Goal: Use online tool/utility: Utilize a website feature to perform a specific function

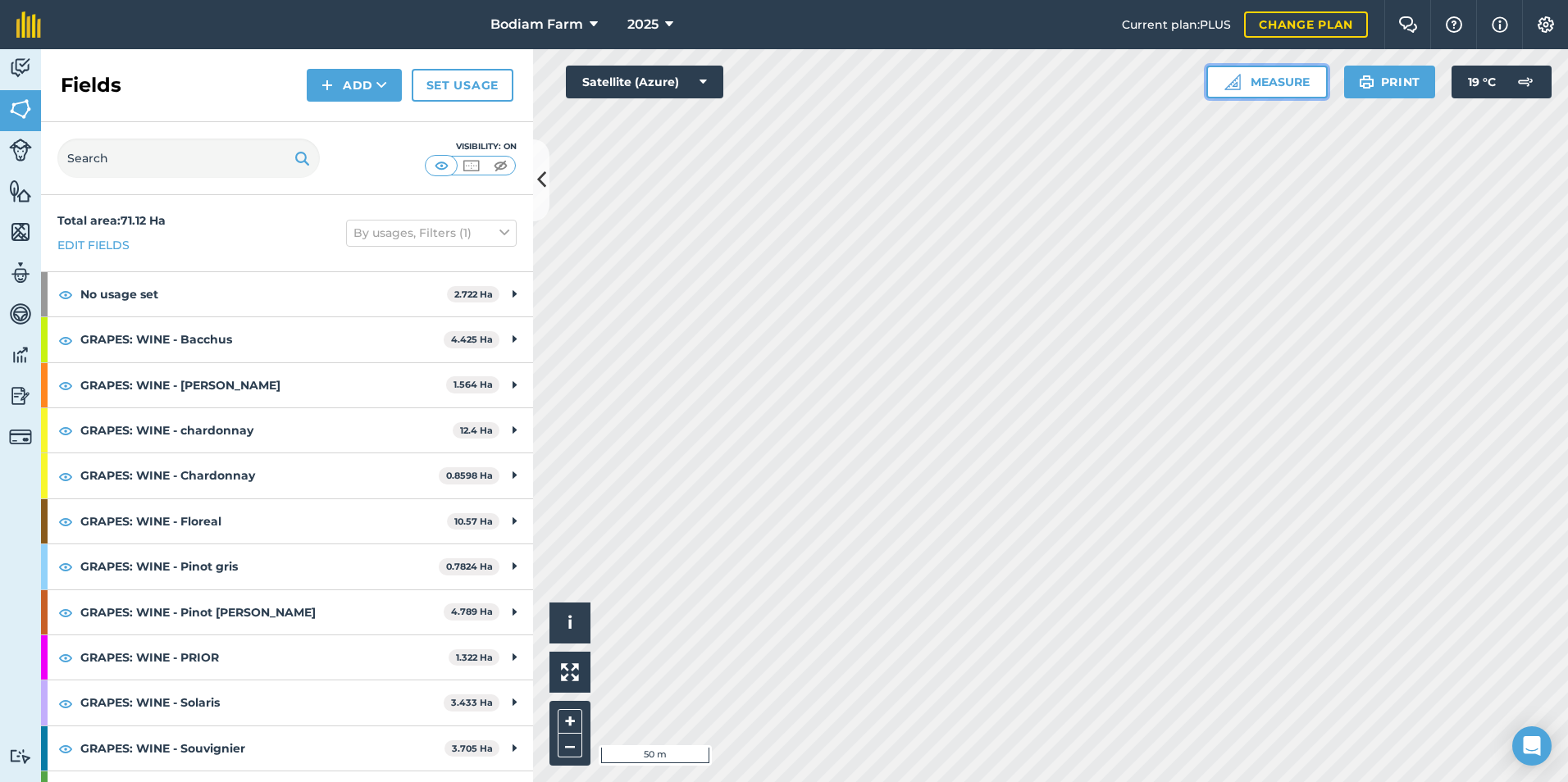
click at [1255, 94] on button "Measure" at bounding box center [1267, 82] width 122 height 33
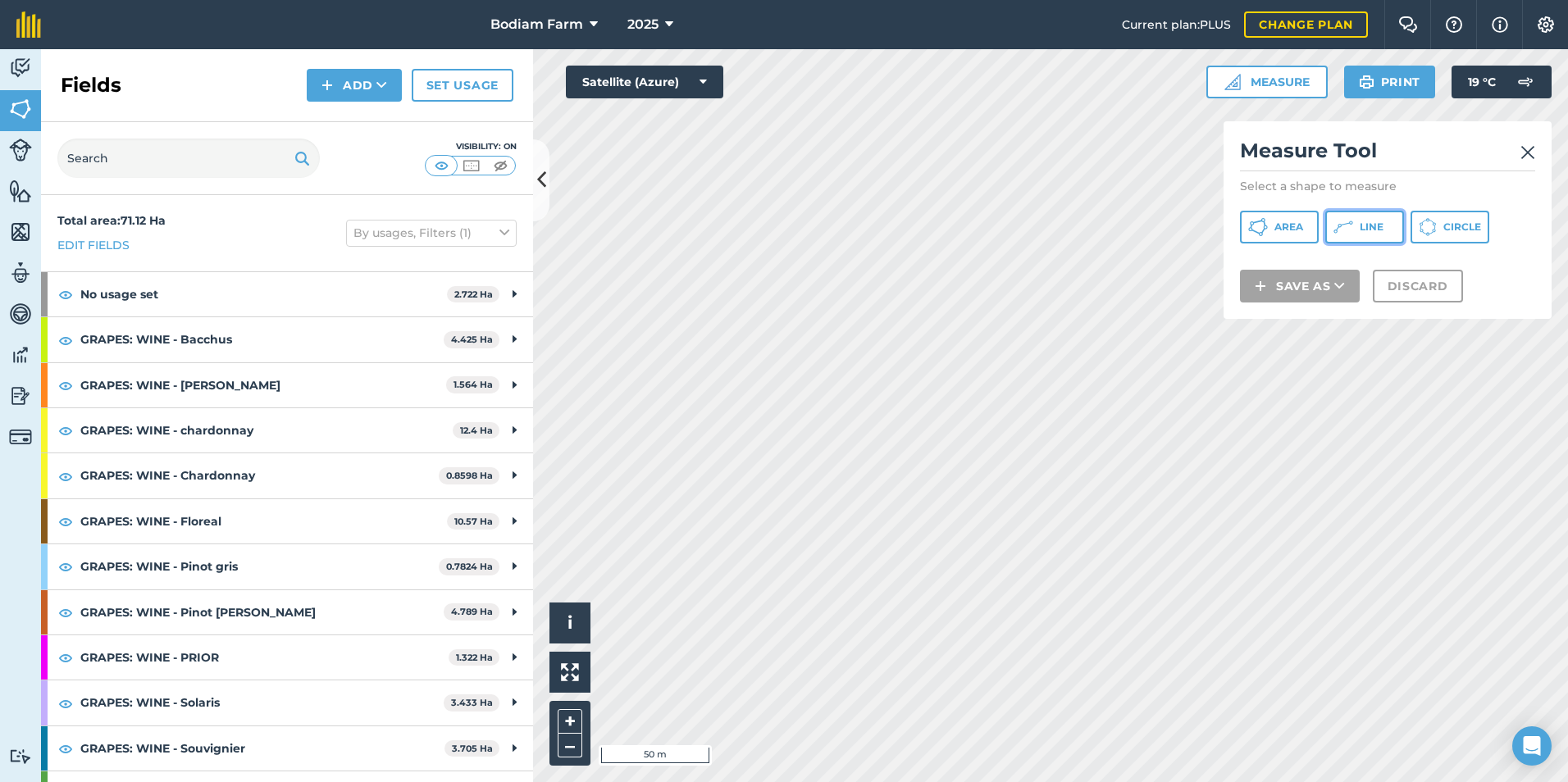
click at [1343, 220] on icon at bounding box center [1343, 227] width 20 height 20
click at [1289, 220] on button "Area" at bounding box center [1279, 227] width 79 height 33
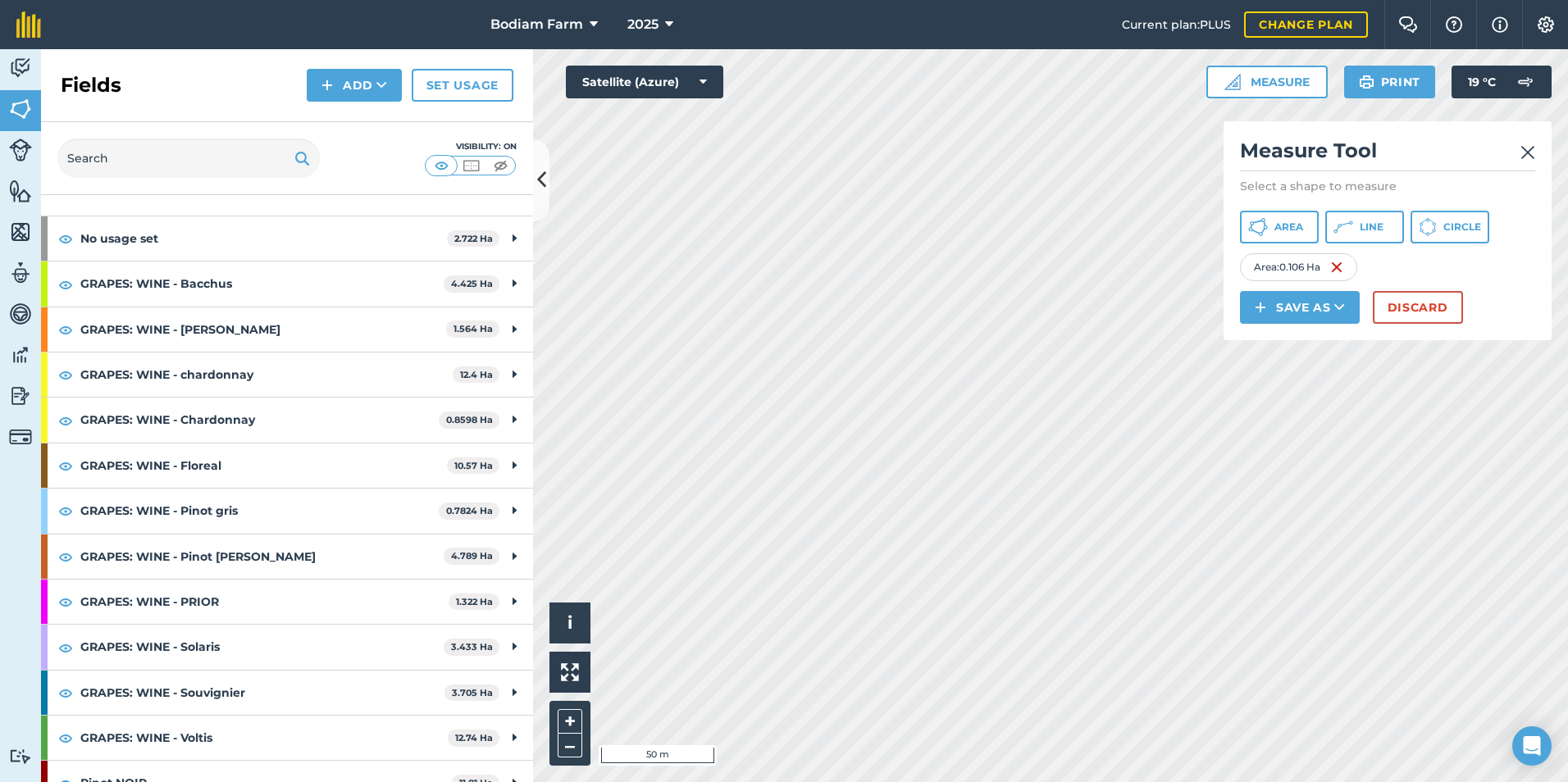
scroll to position [80, 0]
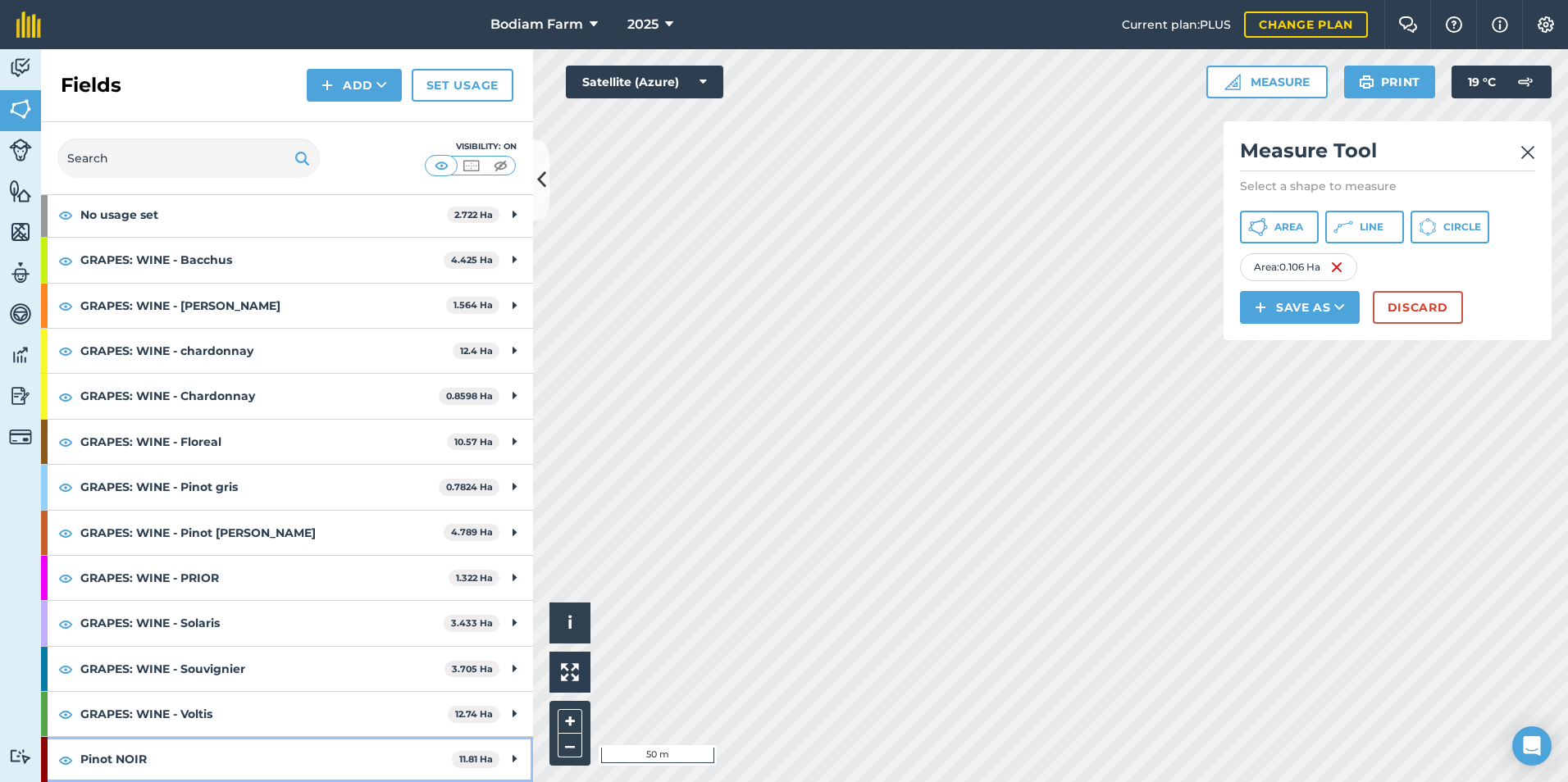
click at [499, 756] on div "Pinot NOIR 11.81 Ha" at bounding box center [287, 759] width 492 height 44
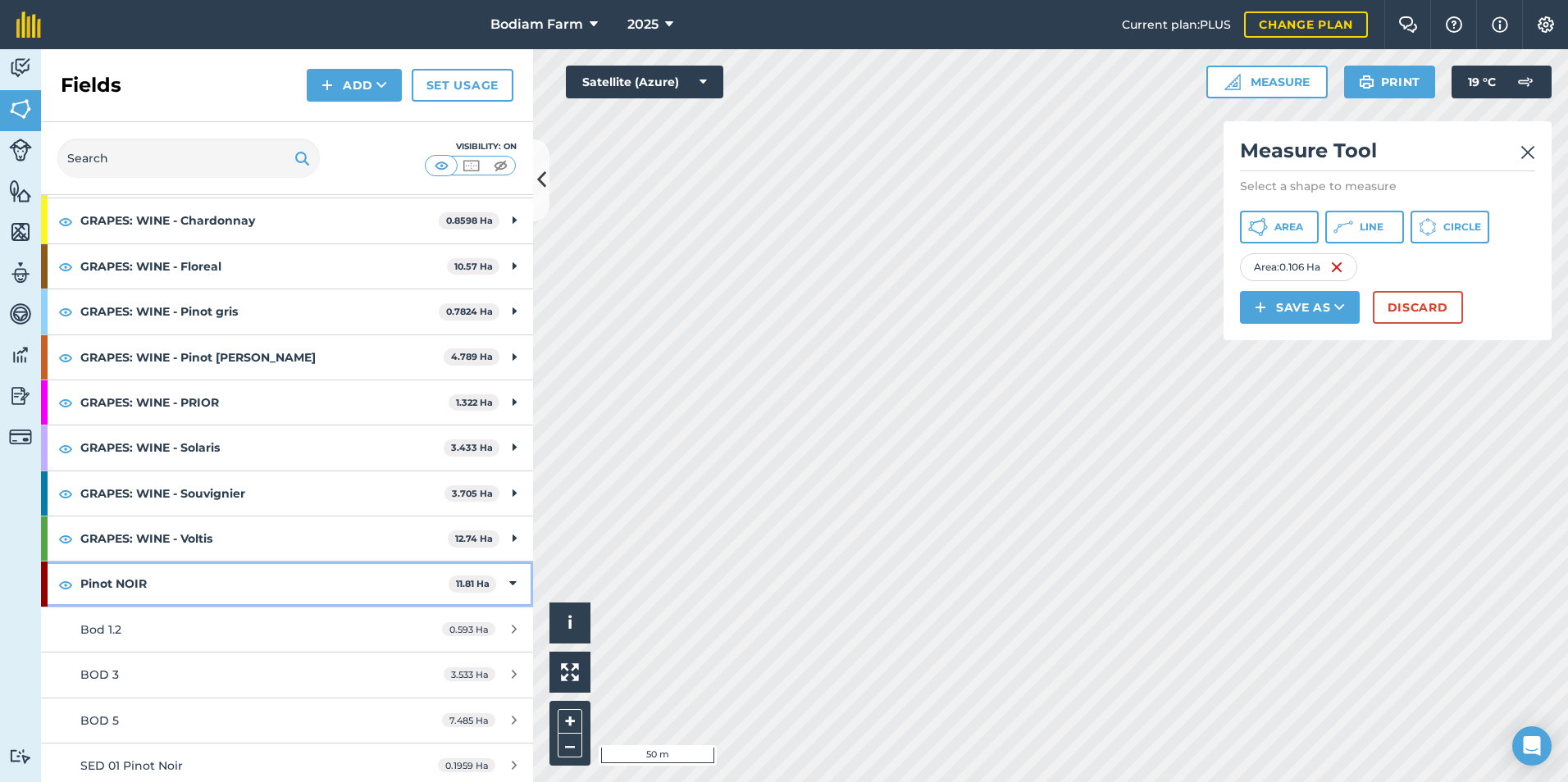
scroll to position [261, 0]
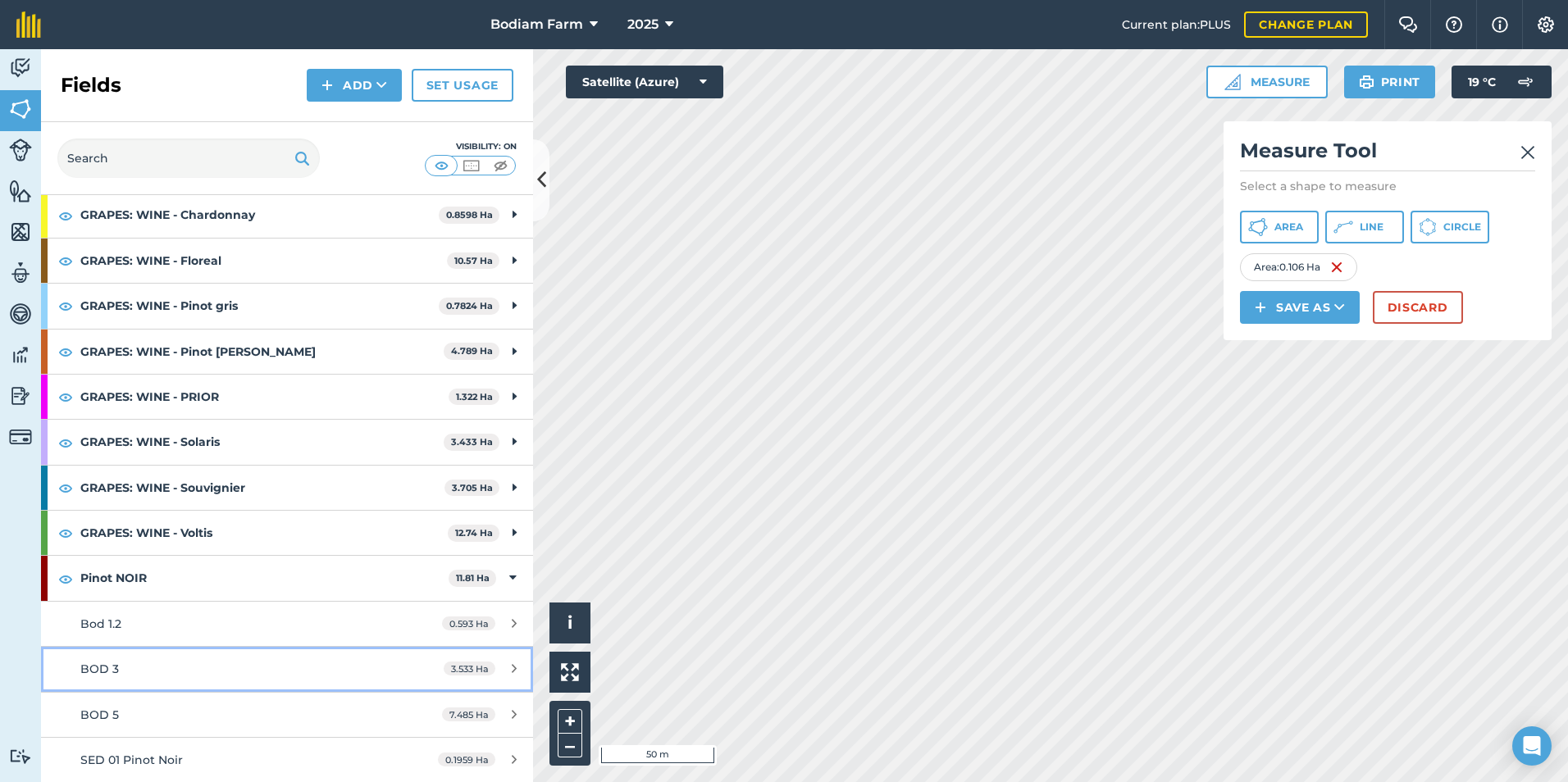
click at [283, 654] on link "BOD 3 3.533 Ha" at bounding box center [287, 669] width 492 height 44
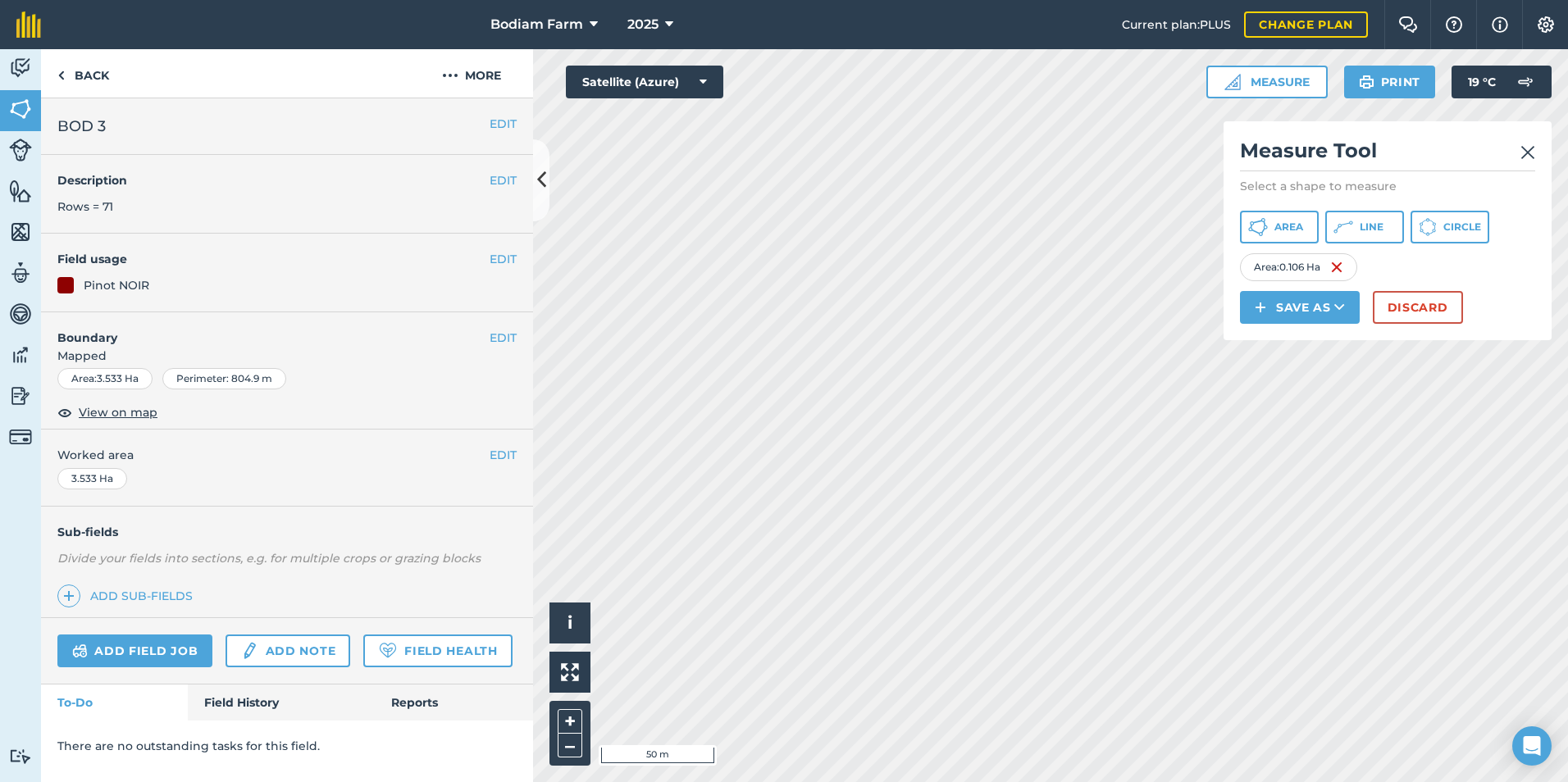
click at [1524, 150] on img at bounding box center [1528, 152] width 15 height 20
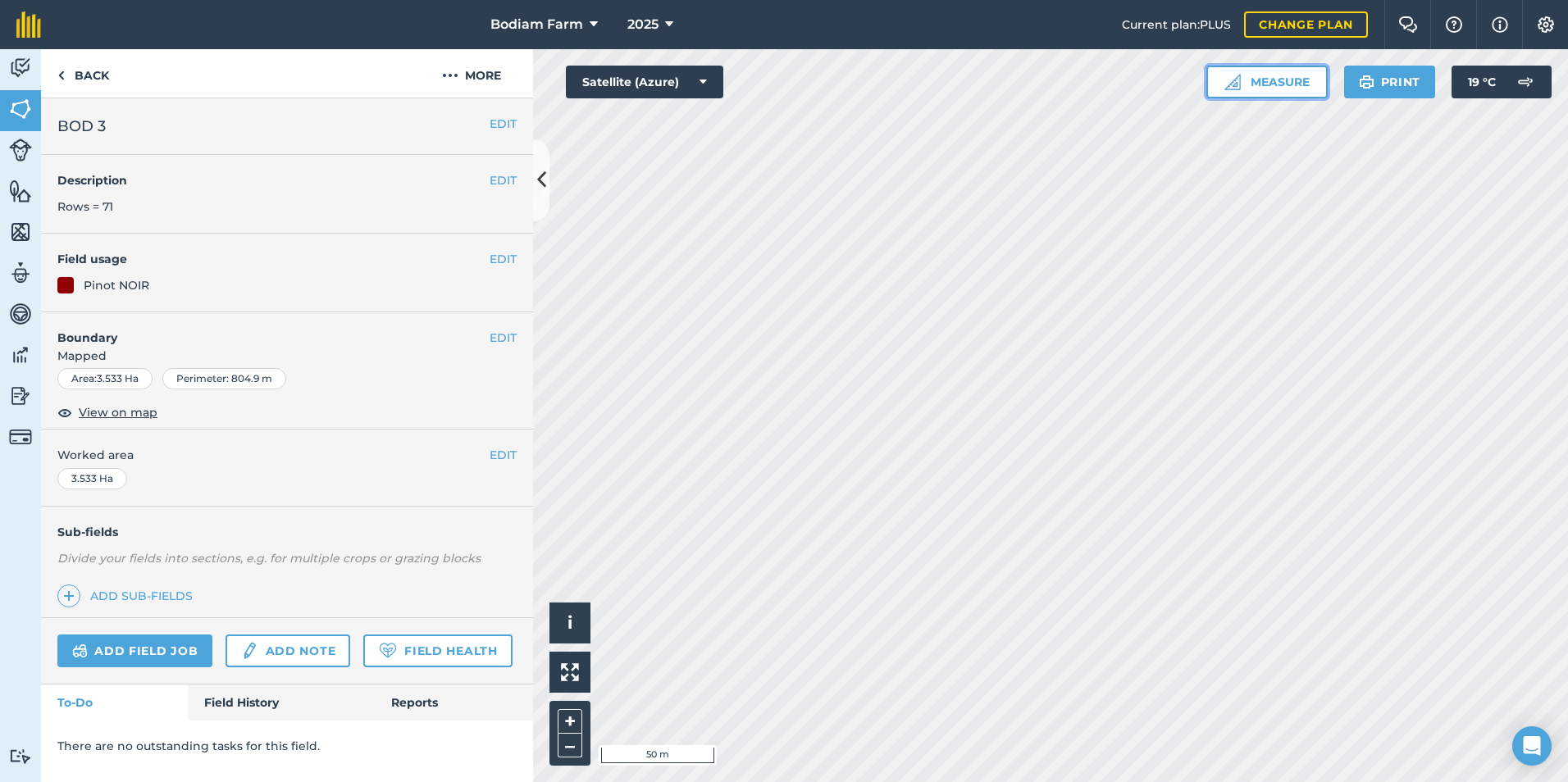
click at [1255, 84] on button "Measure" at bounding box center [1267, 82] width 122 height 33
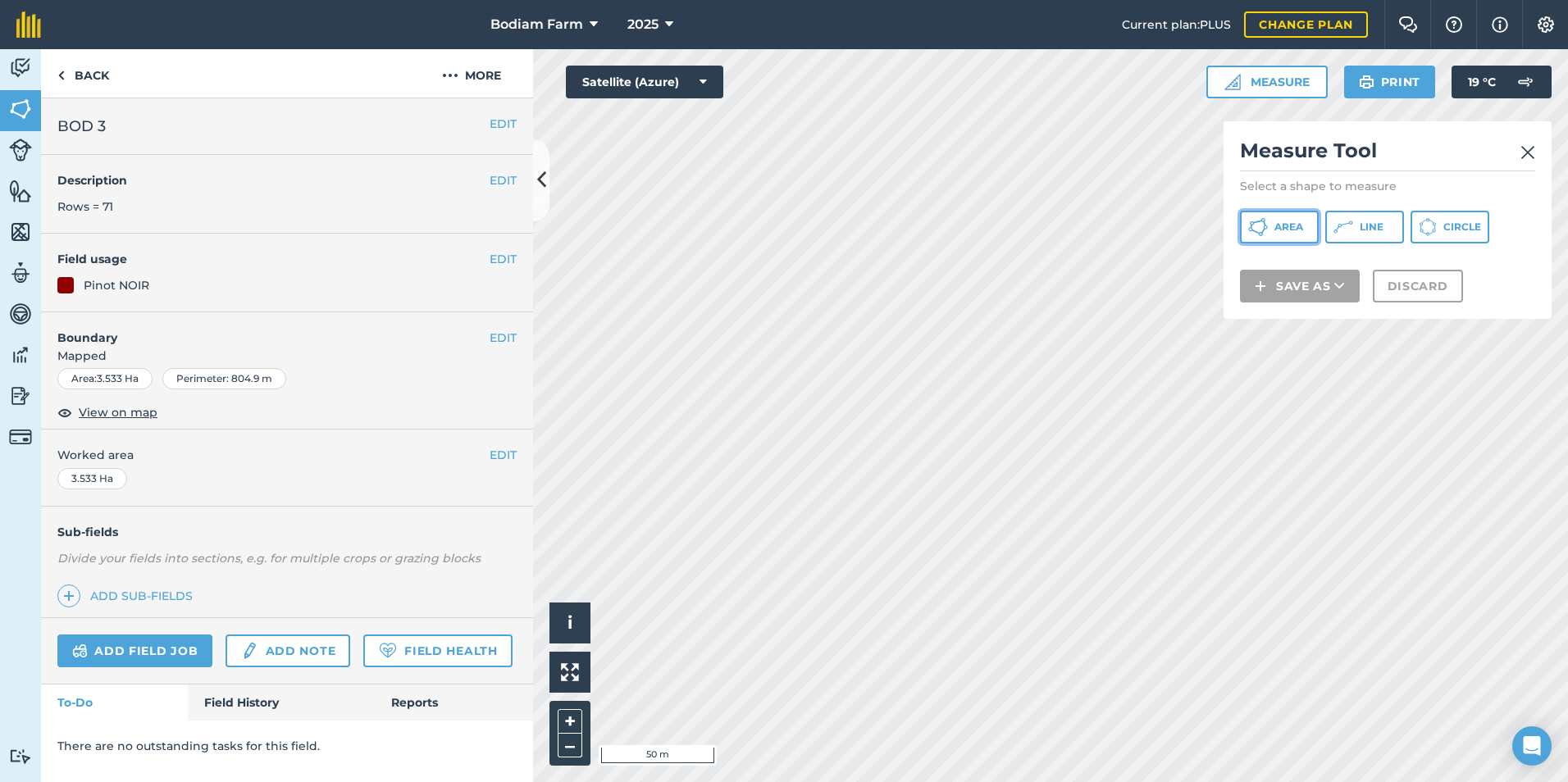
click at [1273, 224] on button "Area" at bounding box center [1279, 227] width 79 height 33
click at [1524, 146] on img at bounding box center [1528, 152] width 15 height 20
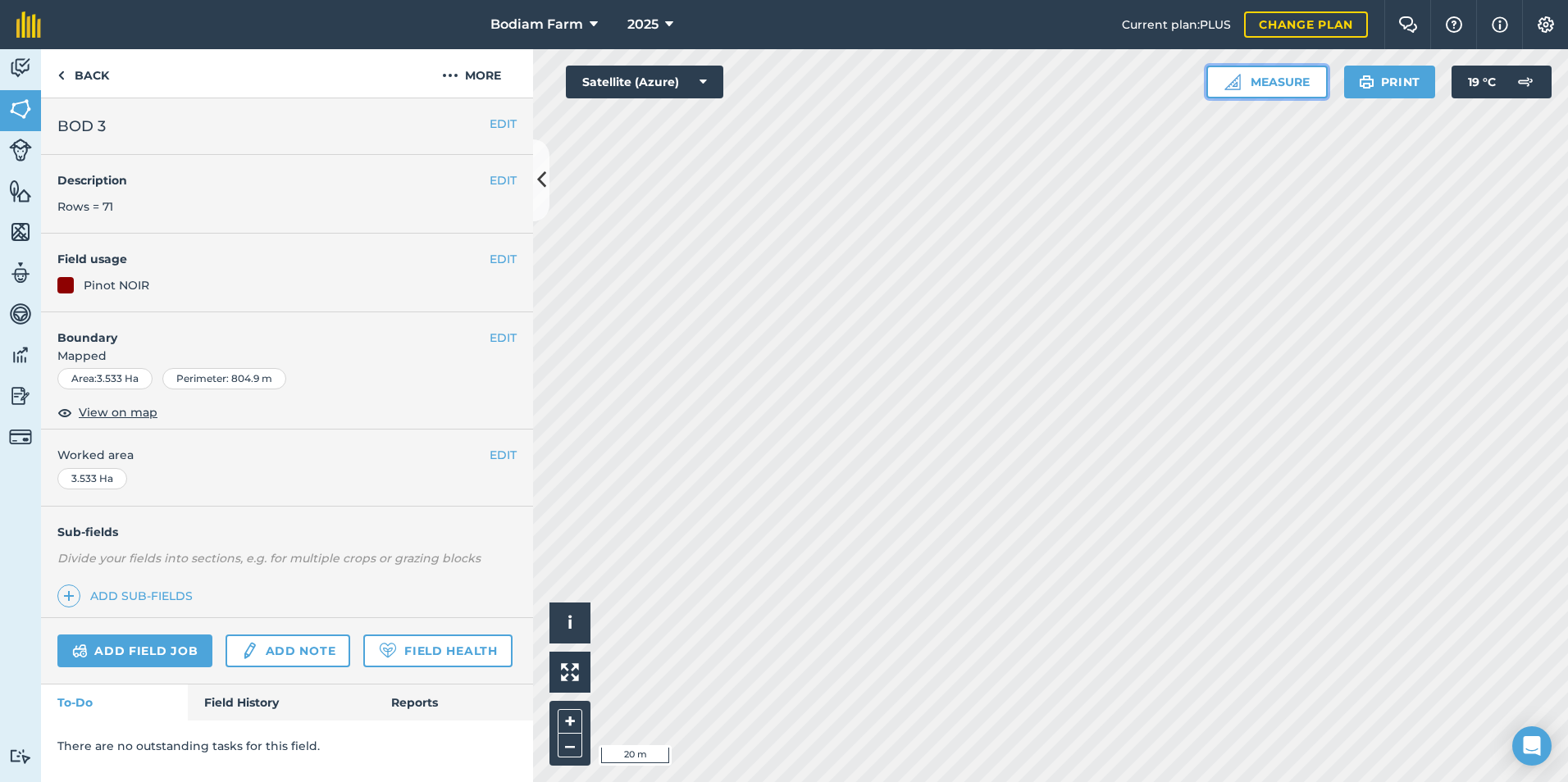
click at [1266, 90] on button "Measure" at bounding box center [1267, 82] width 122 height 33
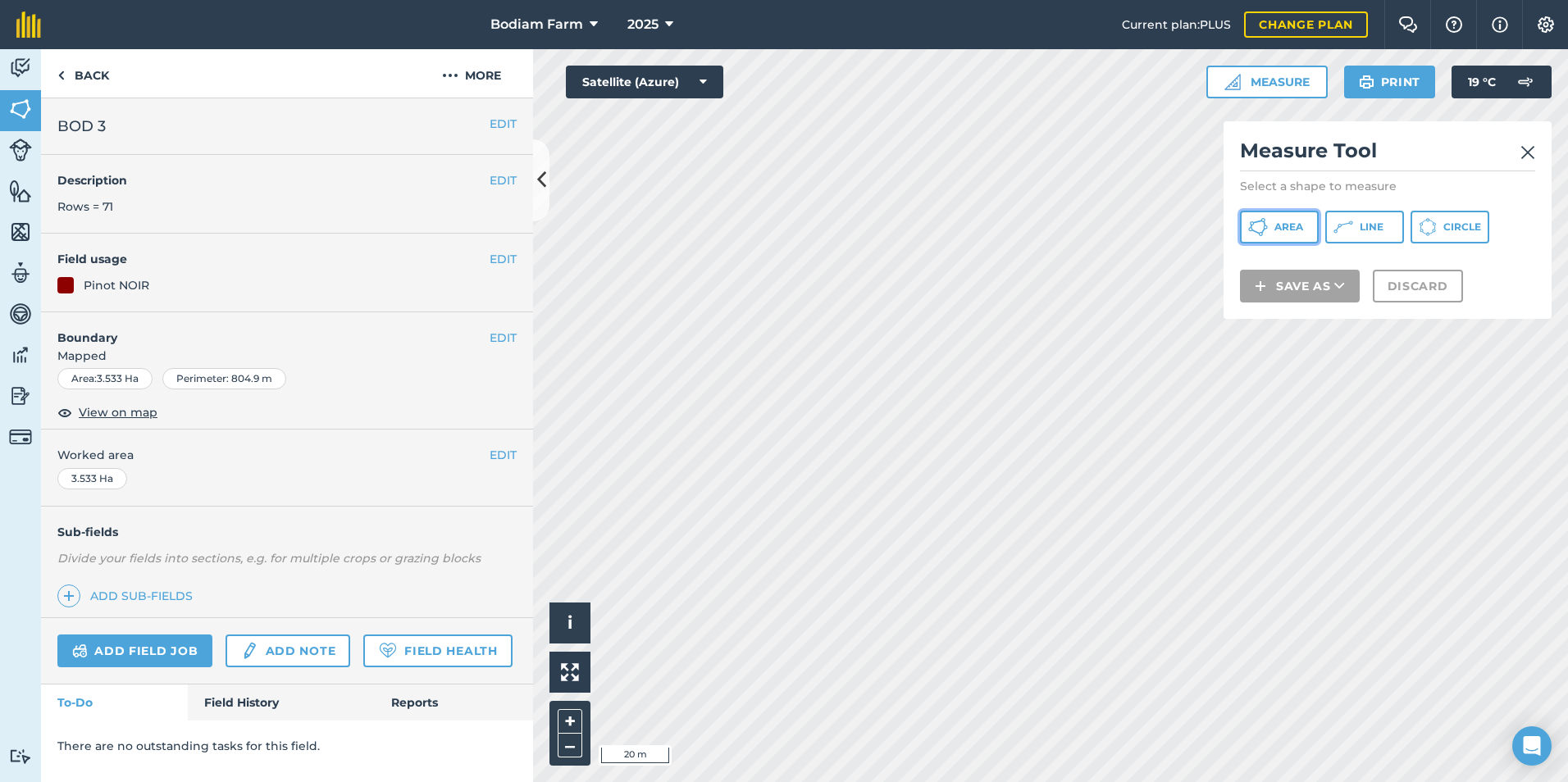
click at [1242, 228] on button "Area" at bounding box center [1279, 227] width 79 height 33
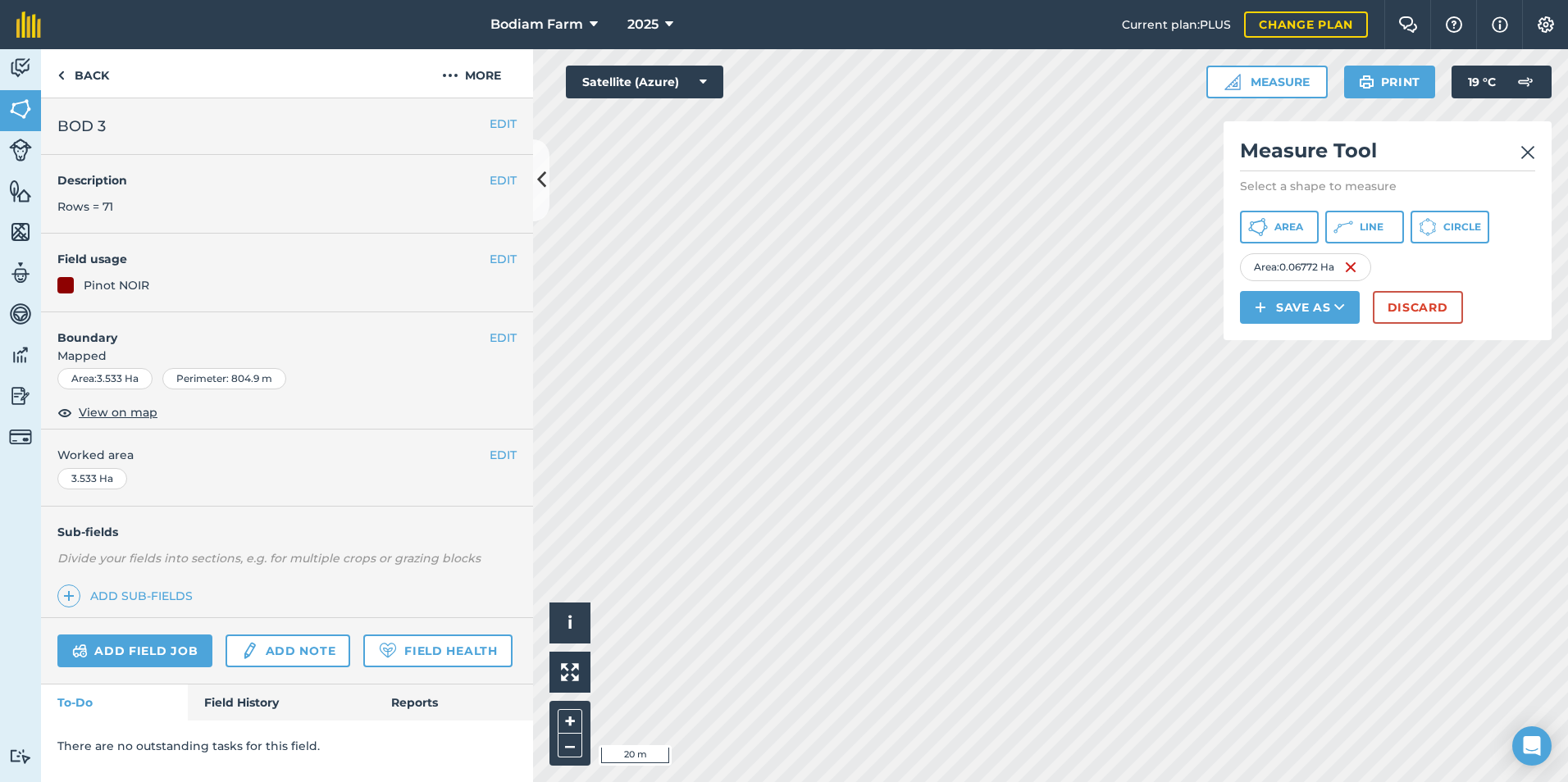
click at [916, 781] on html "Bodiam Farm 2025 Current plan : PLUS Change plan Farm Chat Help Info Settings B…" at bounding box center [784, 391] width 1568 height 782
click at [718, 781] on html "Bodiam Farm 2025 Current plan : PLUS Change plan Farm Chat Help Info Settings B…" at bounding box center [784, 391] width 1568 height 782
click at [1520, 148] on img at bounding box center [1528, 152] width 15 height 20
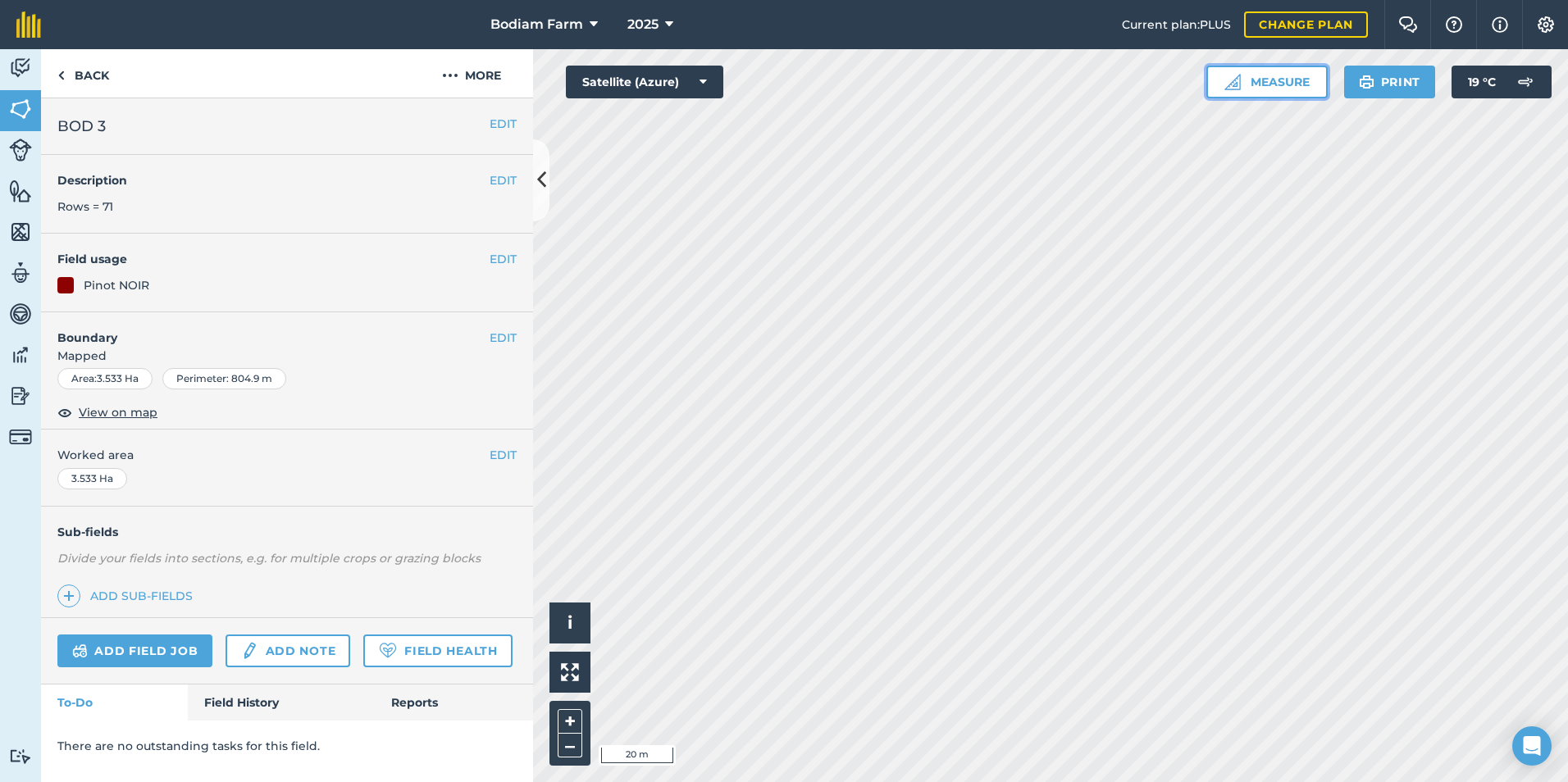
click at [1269, 98] on button "Measure" at bounding box center [1267, 82] width 122 height 33
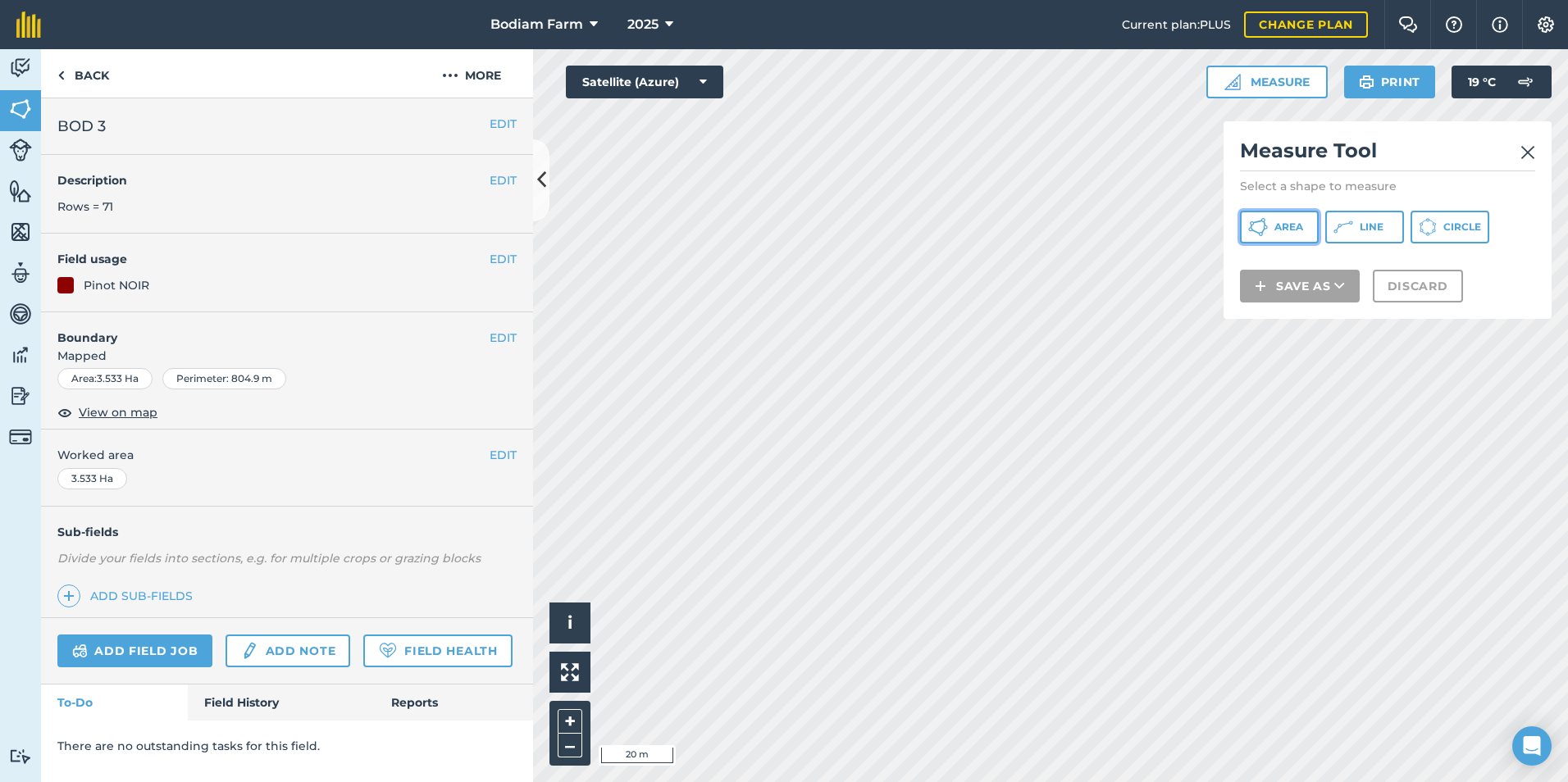
click at [1246, 226] on button "Area" at bounding box center [1279, 227] width 79 height 33
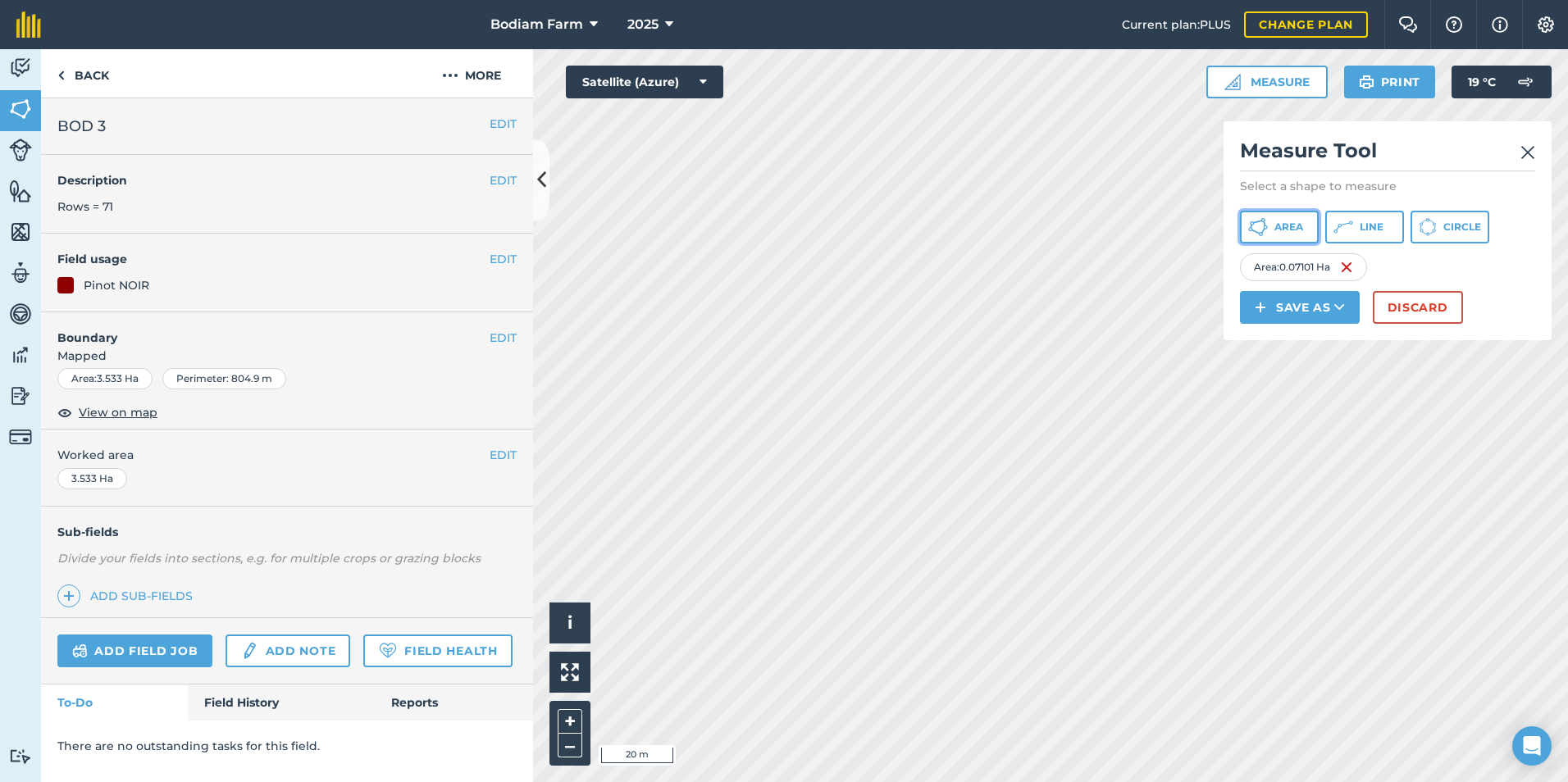
click at [1275, 227] on span "Area" at bounding box center [1288, 227] width 29 height 13
click at [1307, 226] on button "Area" at bounding box center [1279, 227] width 79 height 33
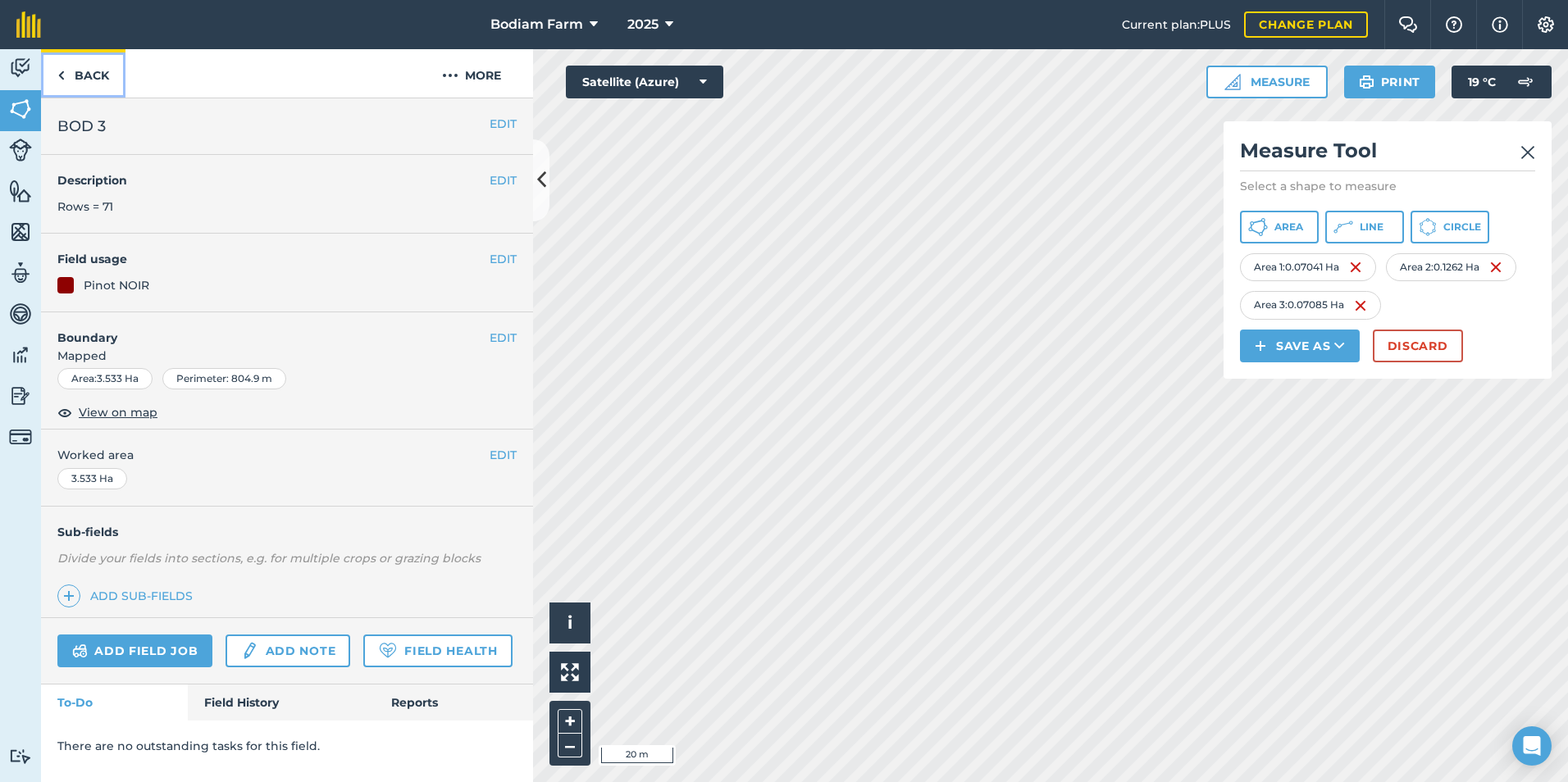
click at [81, 85] on link "Back" at bounding box center [83, 73] width 85 height 49
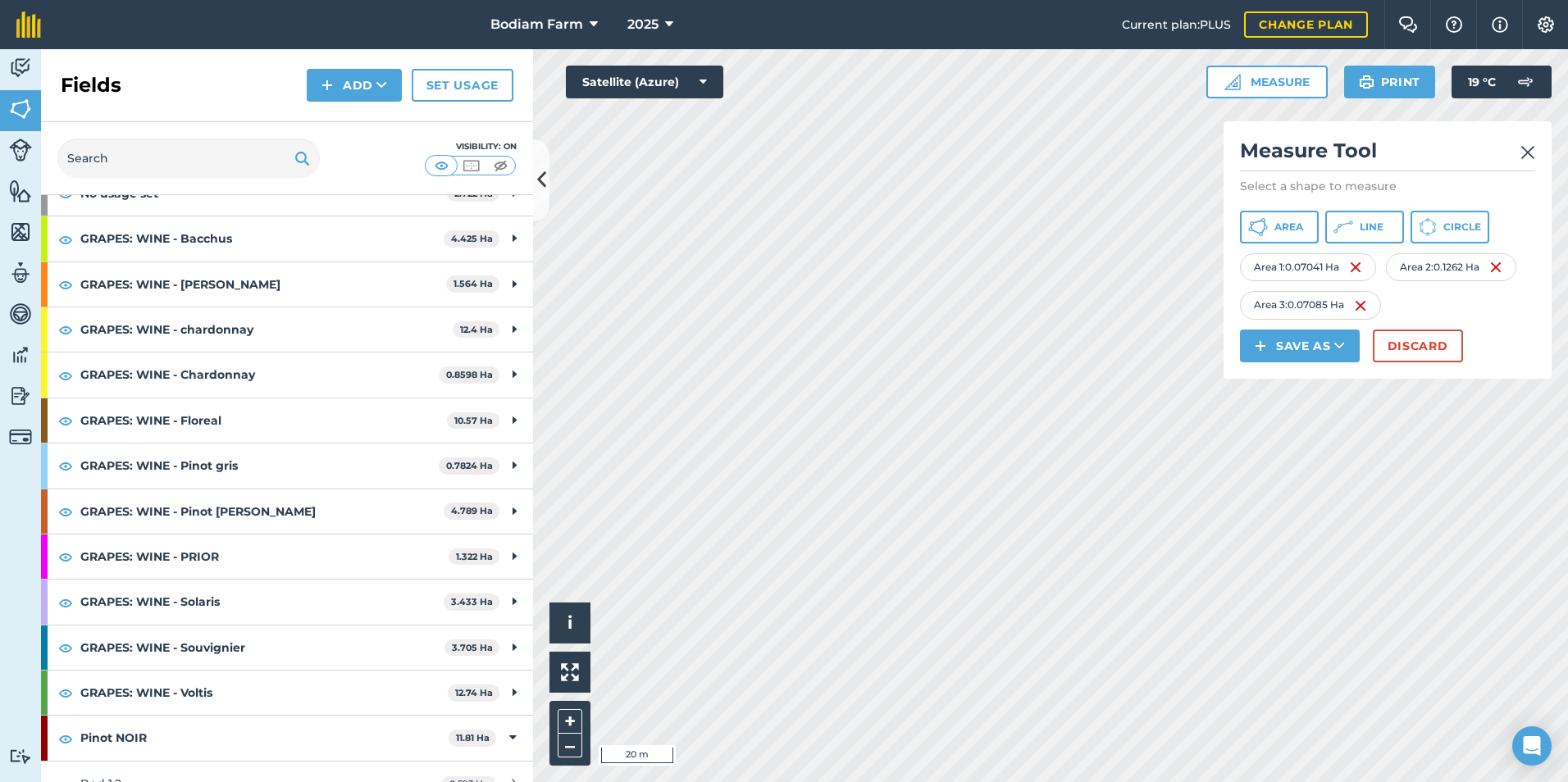
scroll to position [261, 0]
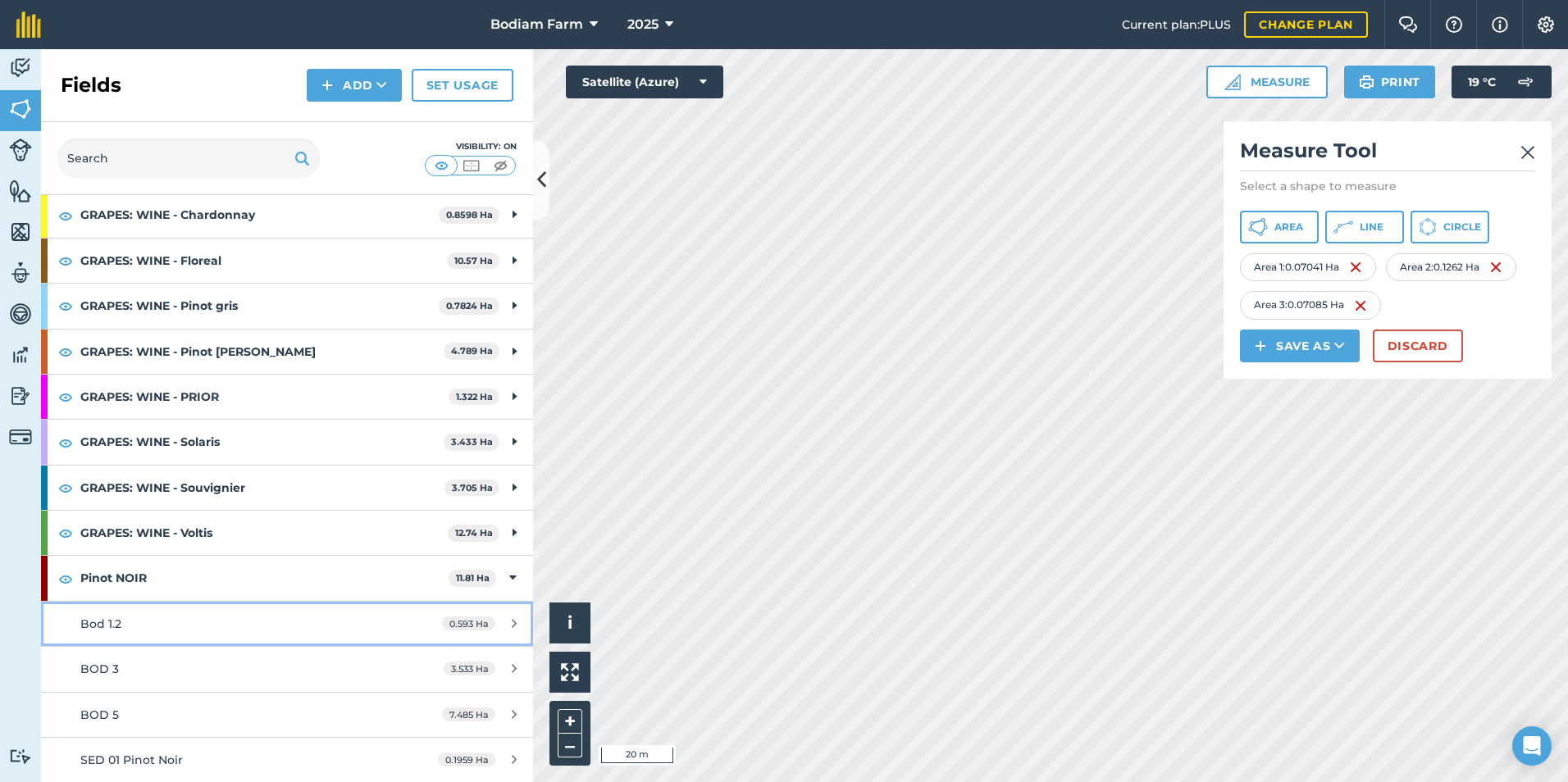
click at [179, 623] on div "Bod 1.2" at bounding box center [234, 624] width 308 height 18
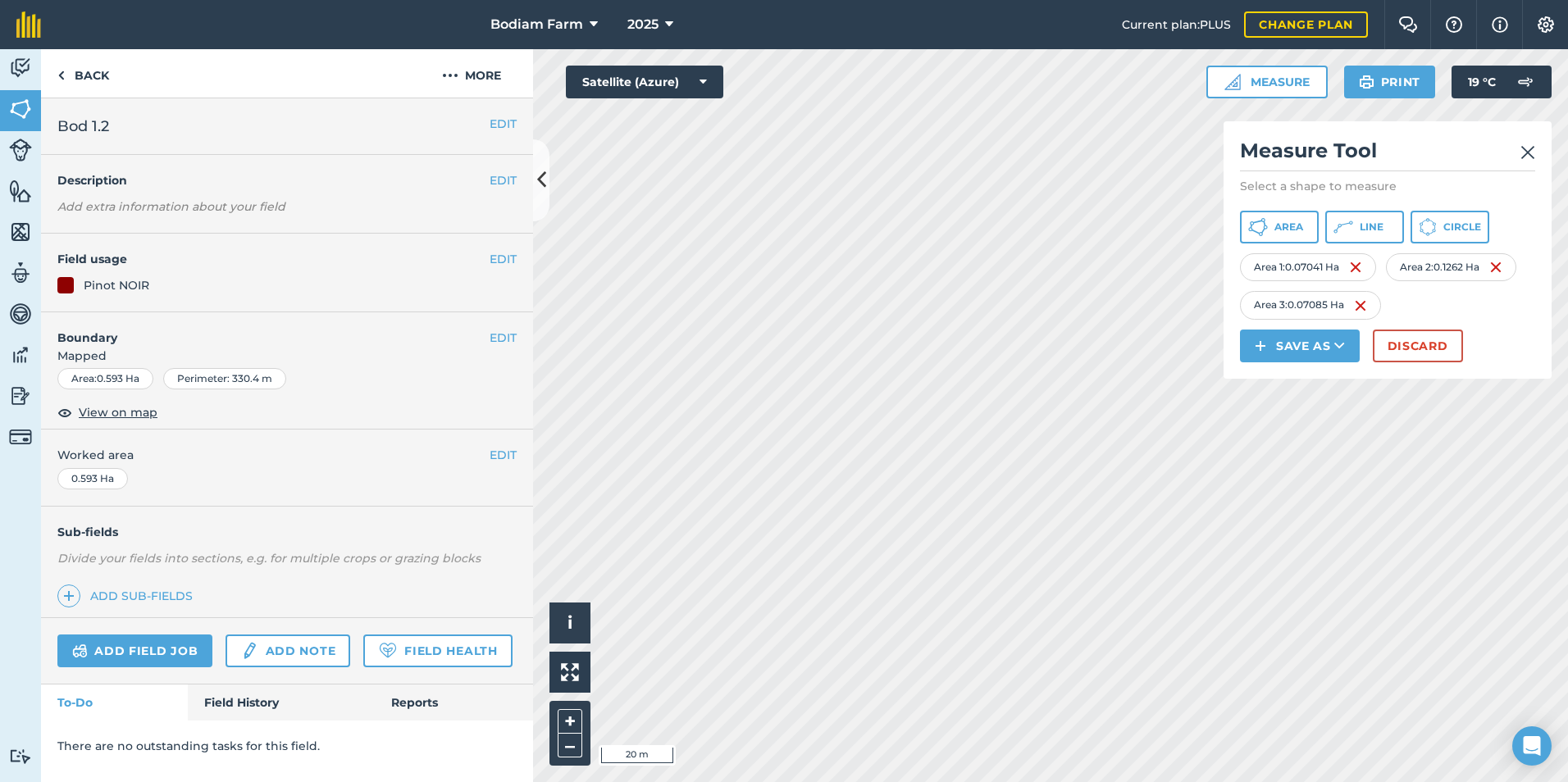
click at [1529, 143] on img at bounding box center [1528, 152] width 15 height 20
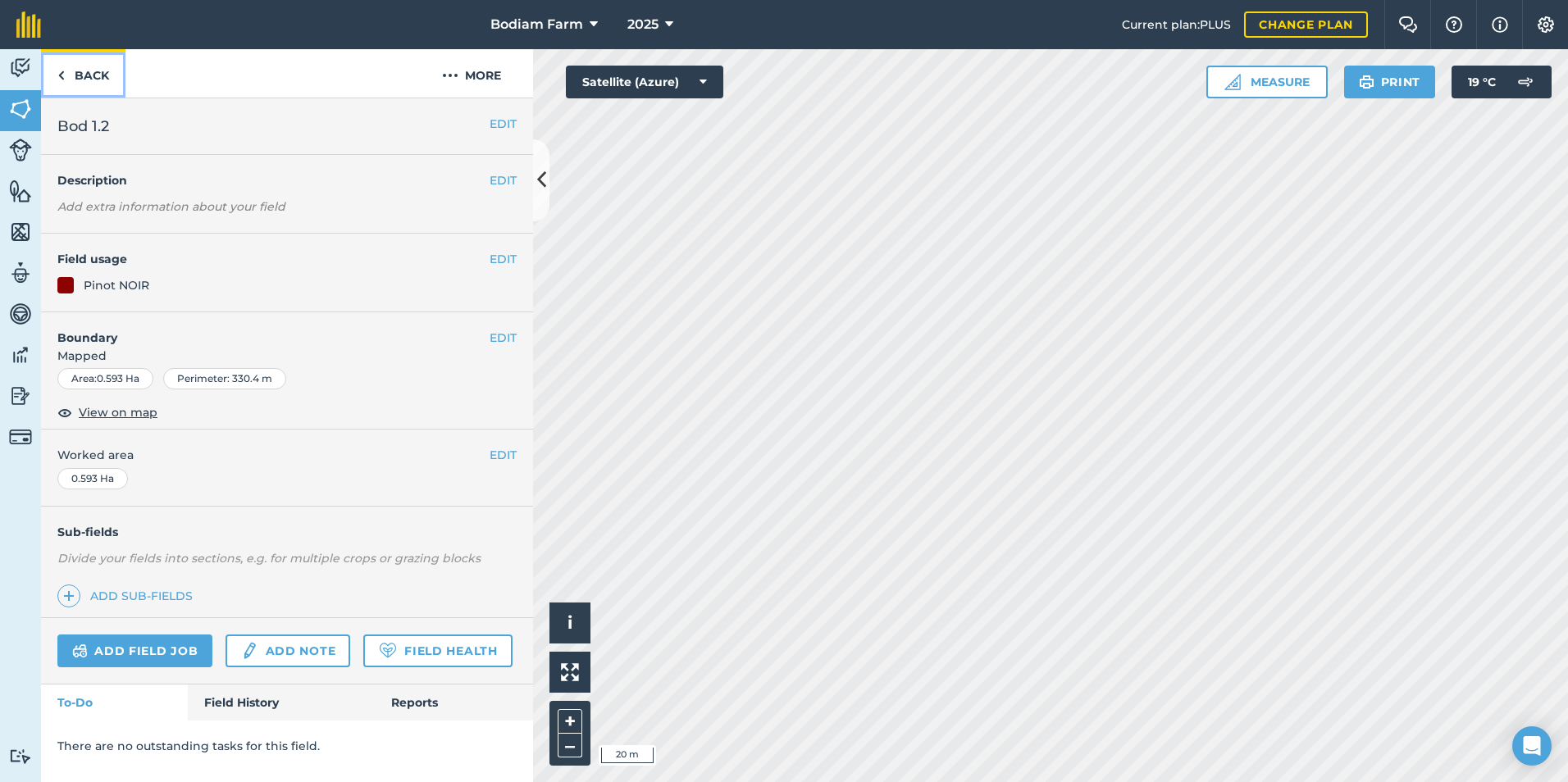
click at [59, 74] on img at bounding box center [61, 76] width 7 height 20
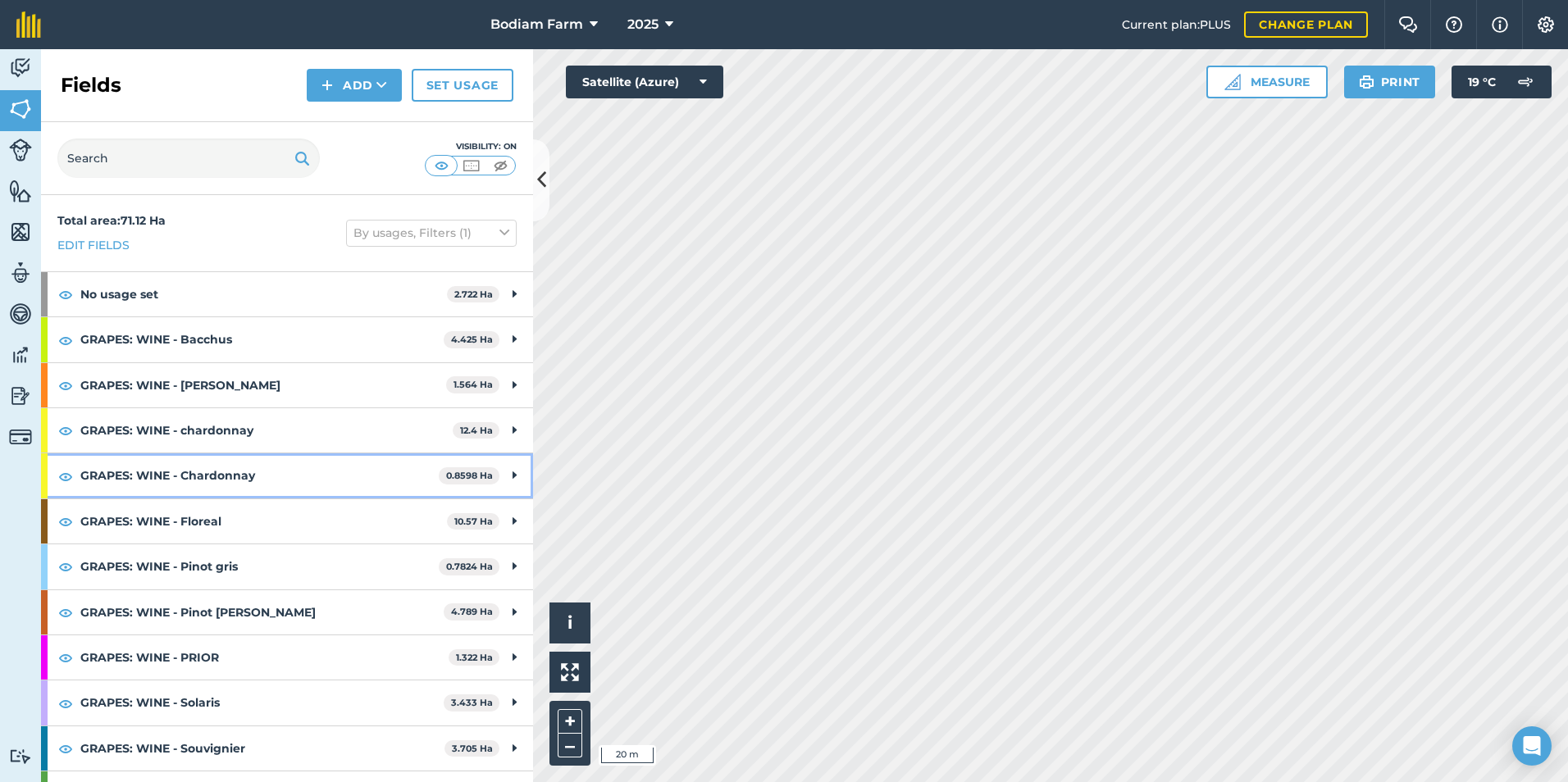
click at [287, 475] on strong "GRAPES: WINE - Chardonnay" at bounding box center [260, 475] width 359 height 44
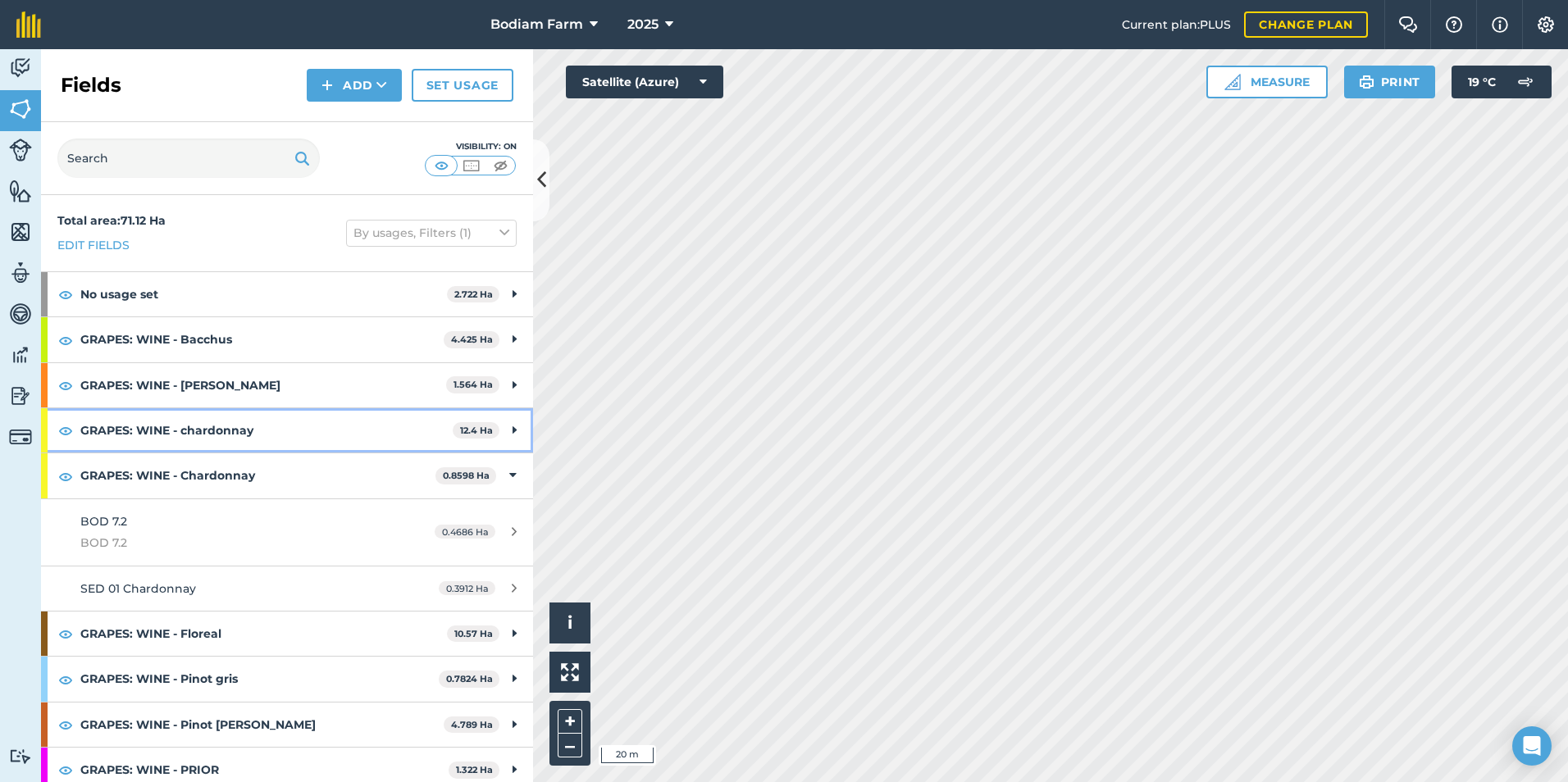
click at [276, 420] on strong "GRAPES: WINE - chardonnay" at bounding box center [267, 430] width 373 height 44
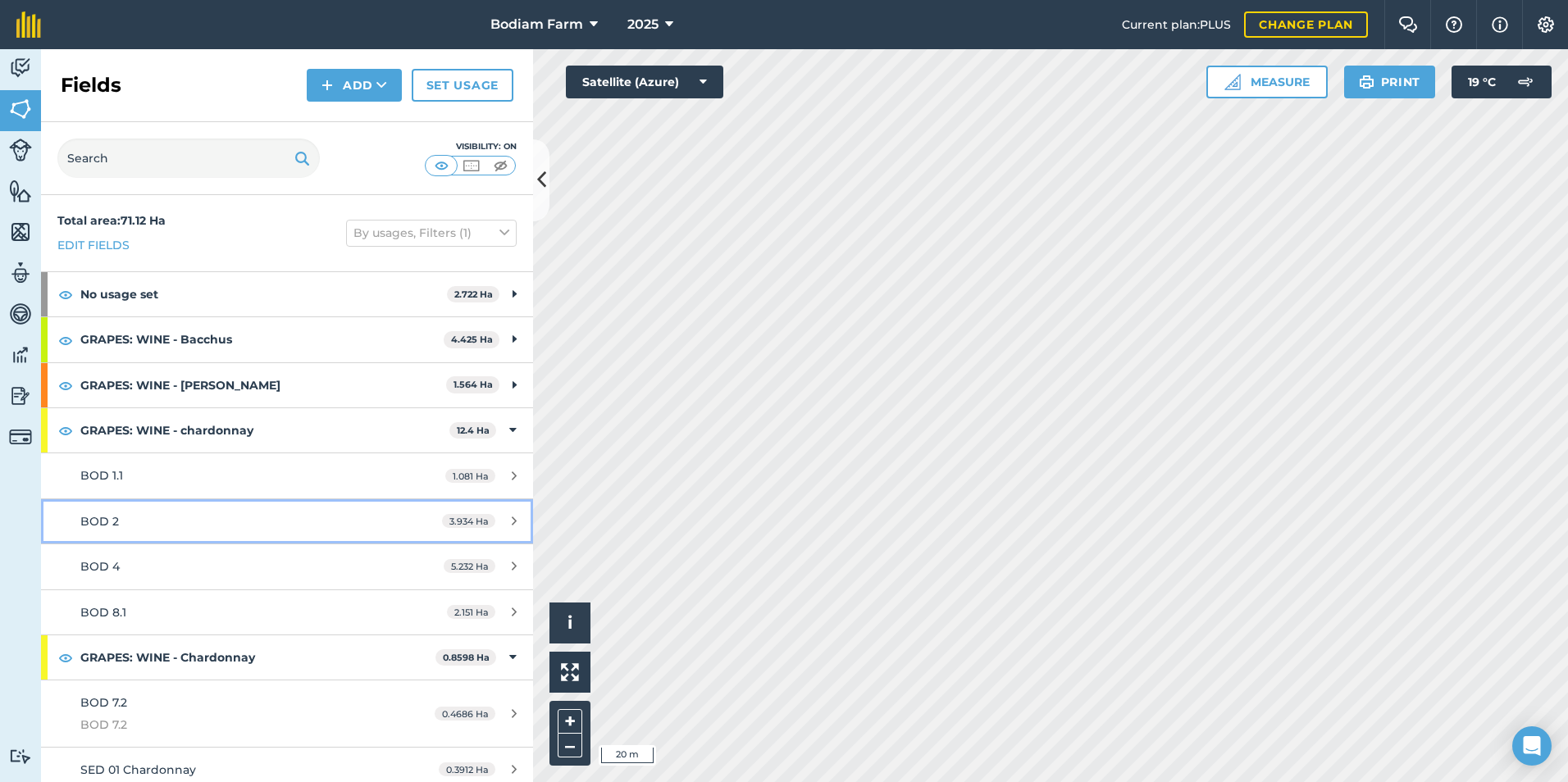
click at [160, 511] on link "BOD 2 3.934 Ha" at bounding box center [287, 521] width 492 height 44
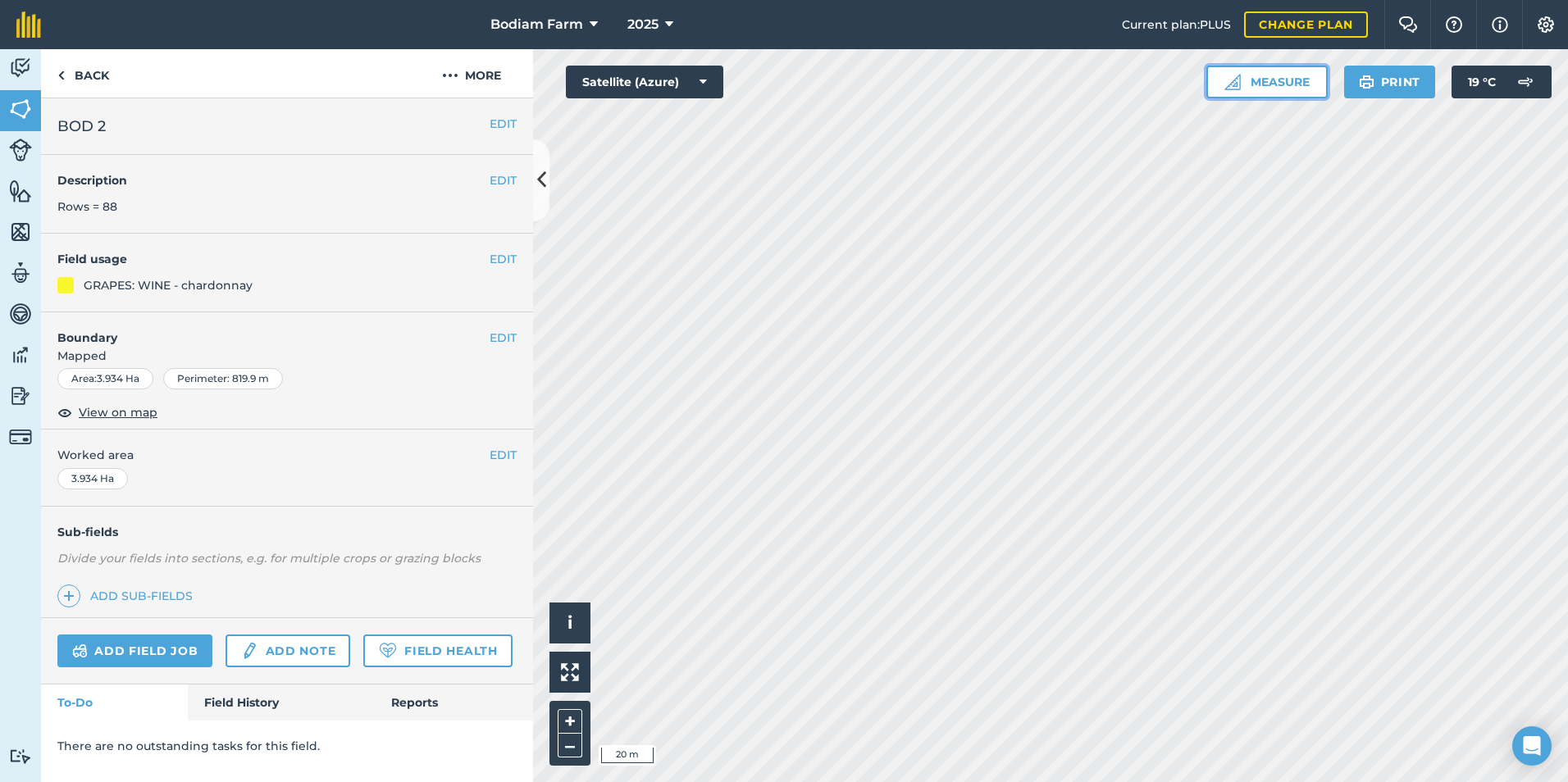
click at [1242, 67] on button "Measure" at bounding box center [1267, 82] width 122 height 33
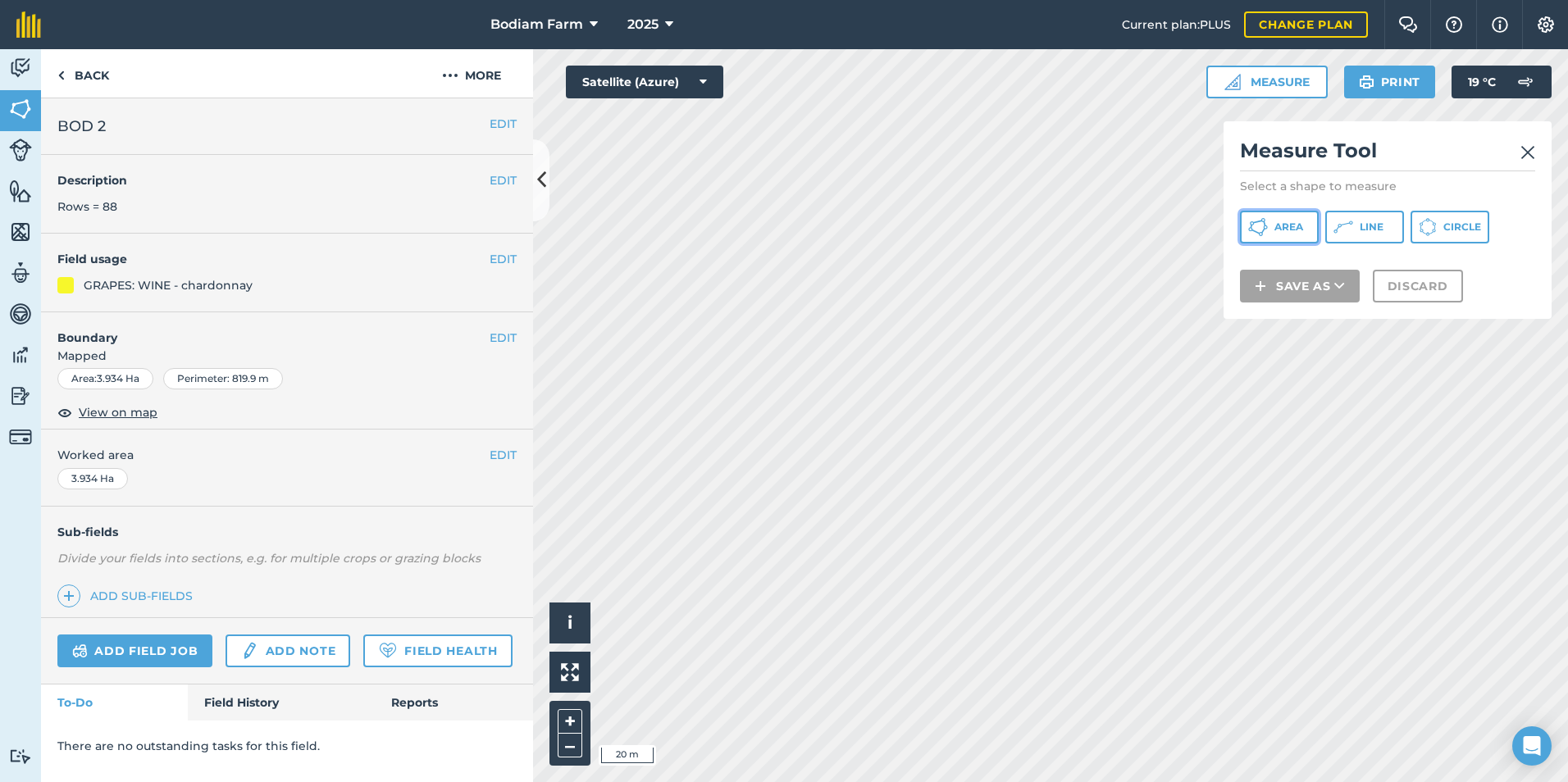
click at [1297, 224] on span "Area" at bounding box center [1288, 227] width 29 height 13
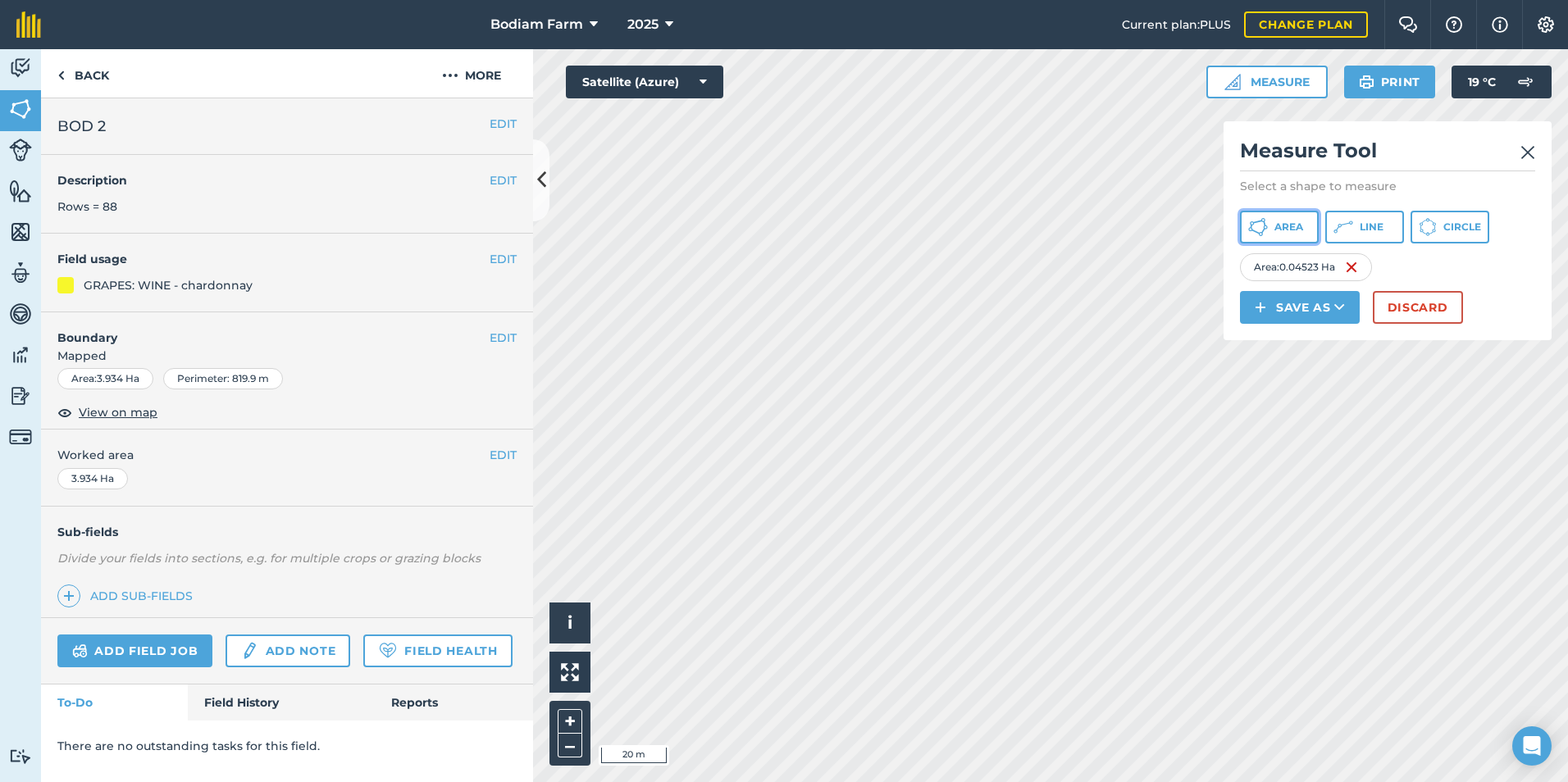
drag, startPoint x: 1394, startPoint y: 303, endPoint x: 1292, endPoint y: 220, distance: 131.5
click at [1292, 220] on span "Area" at bounding box center [1288, 227] width 29 height 13
click at [1398, 313] on button "Discard" at bounding box center [1418, 308] width 90 height 33
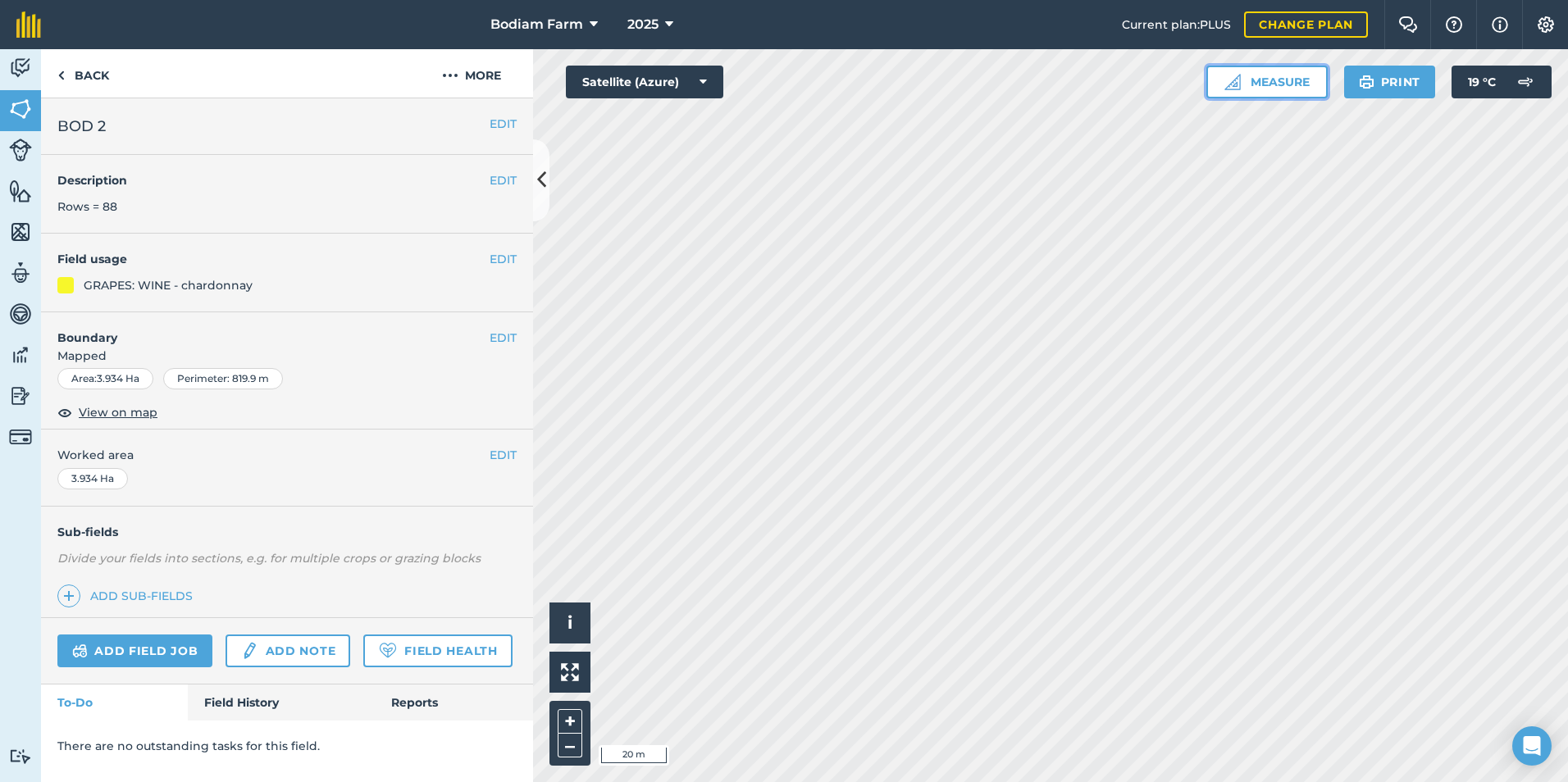
click at [1272, 90] on button "Measure" at bounding box center [1267, 82] width 122 height 33
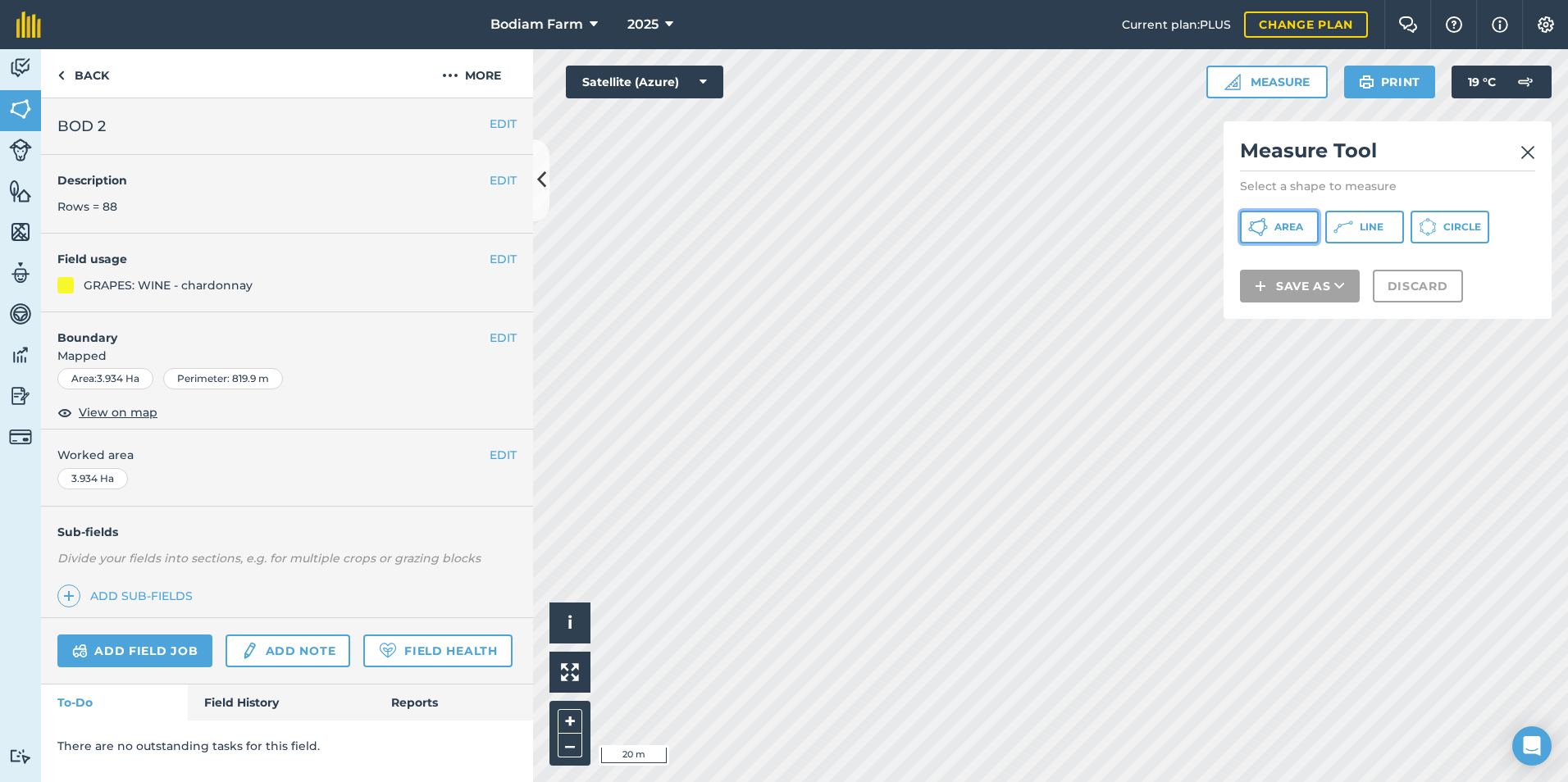
click at [1278, 229] on span "Area" at bounding box center [1288, 227] width 29 height 13
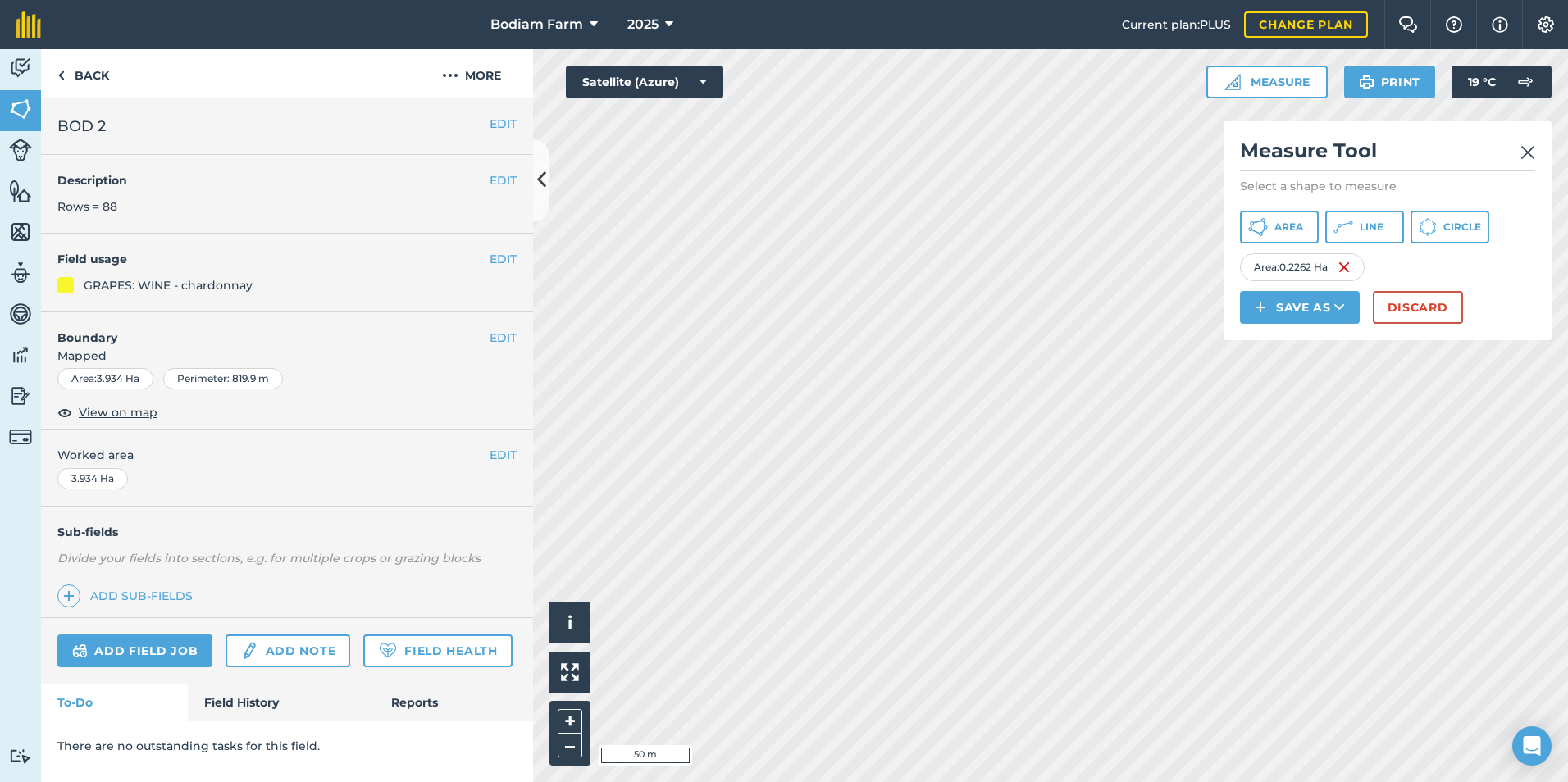
click at [1525, 151] on img at bounding box center [1528, 152] width 15 height 20
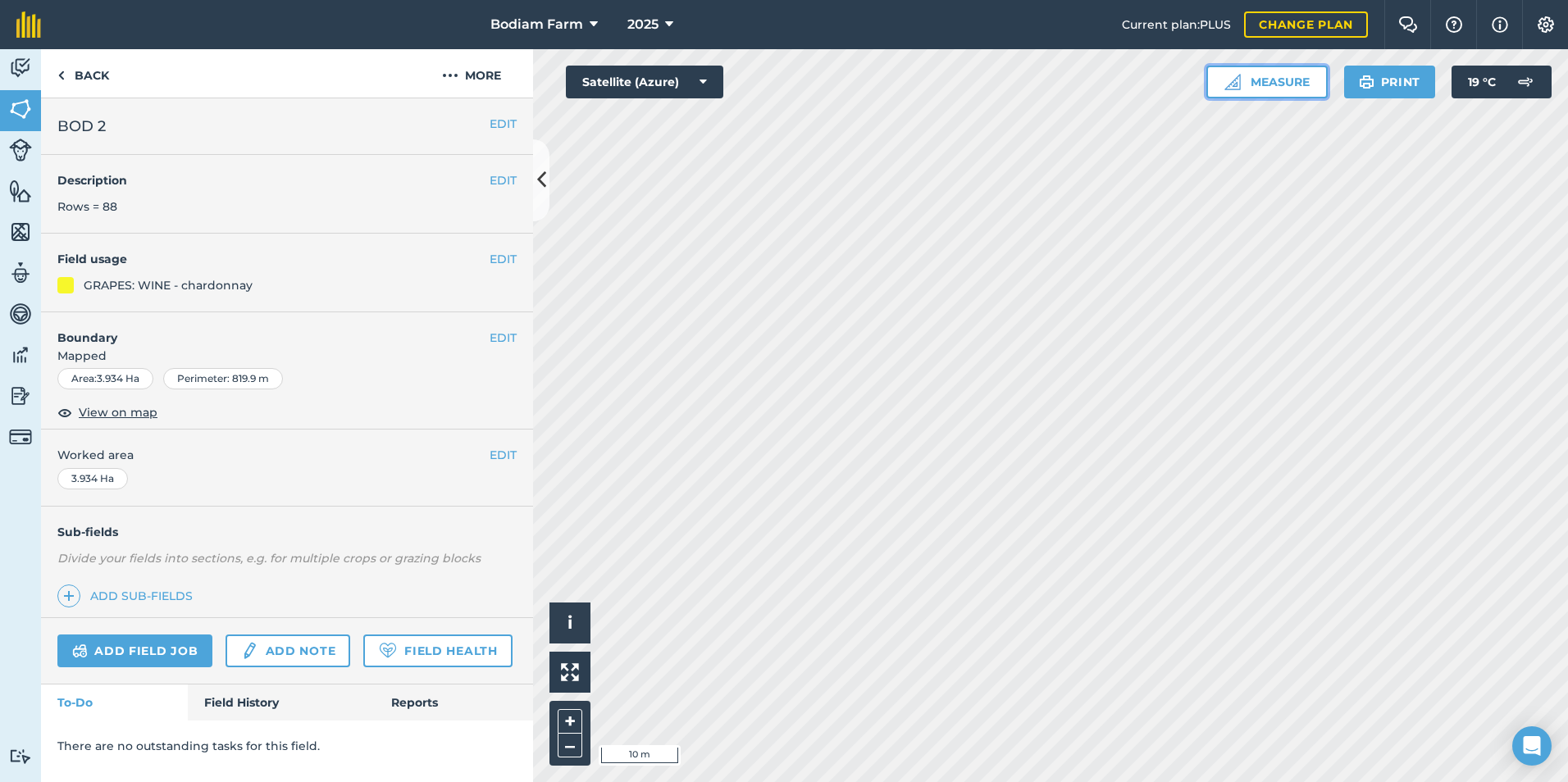
click at [1273, 86] on button "Measure" at bounding box center [1267, 82] width 122 height 33
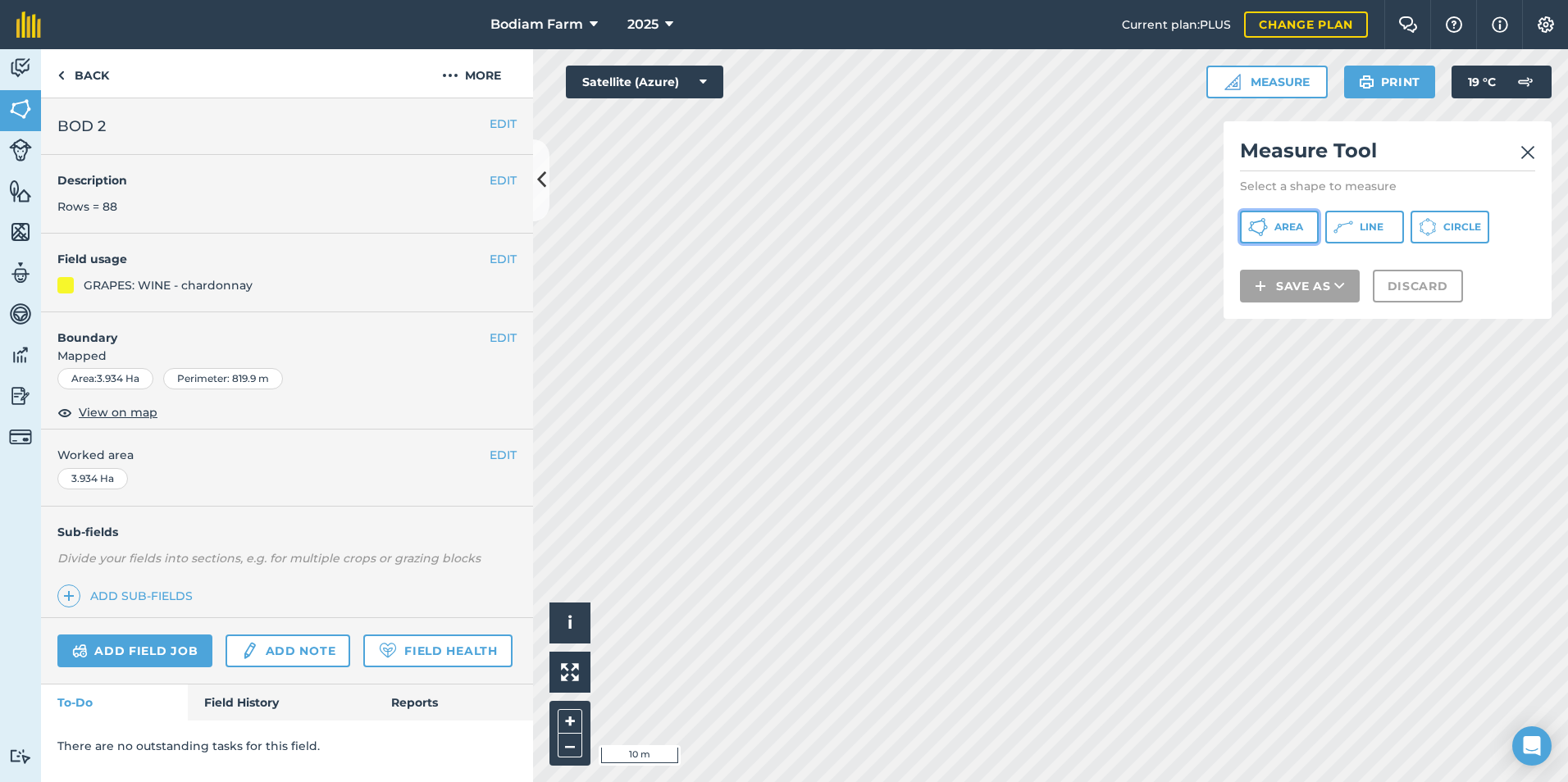
click at [1287, 229] on span "Area" at bounding box center [1288, 227] width 29 height 13
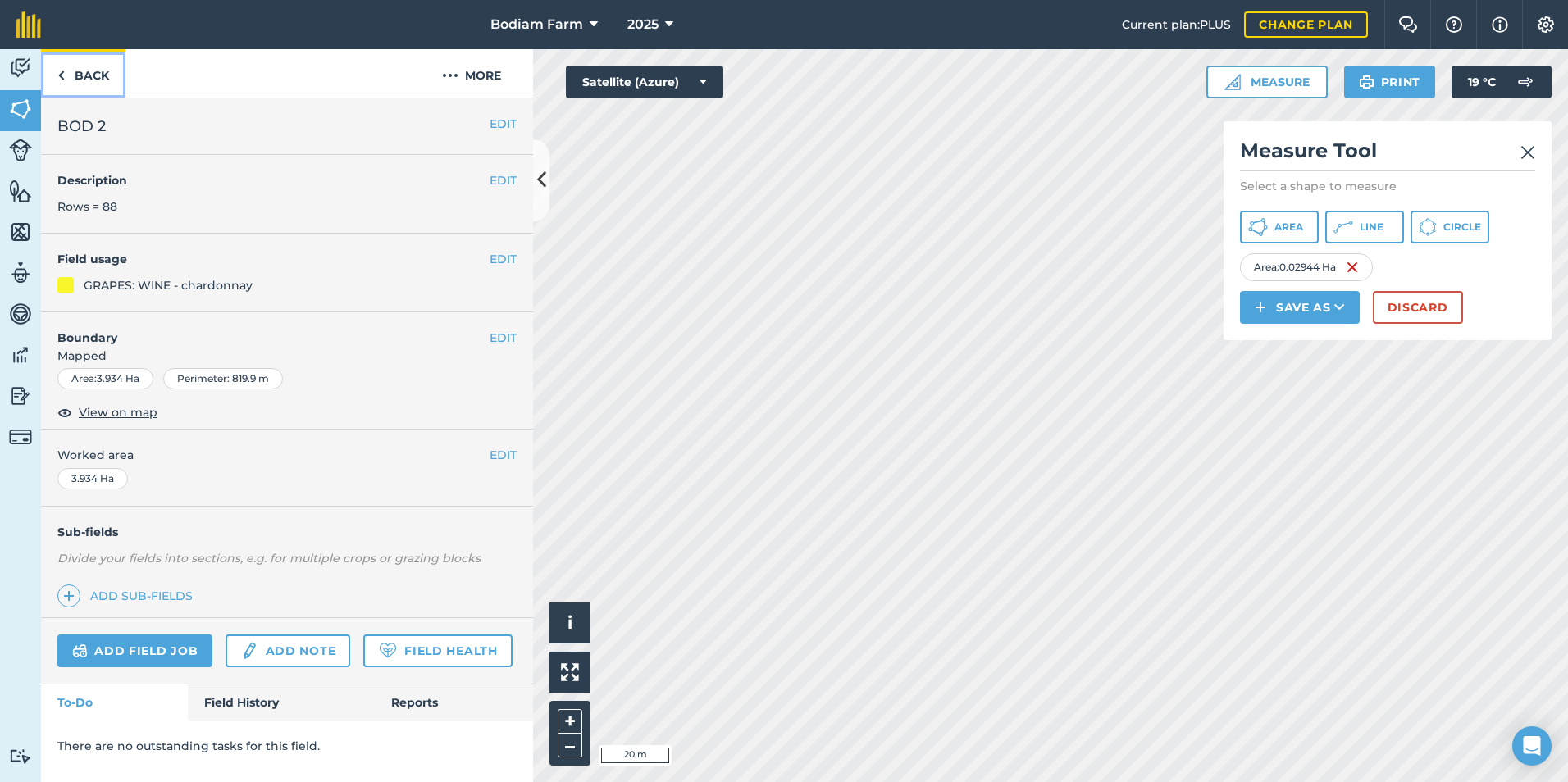
click at [67, 80] on link "Back" at bounding box center [83, 73] width 85 height 49
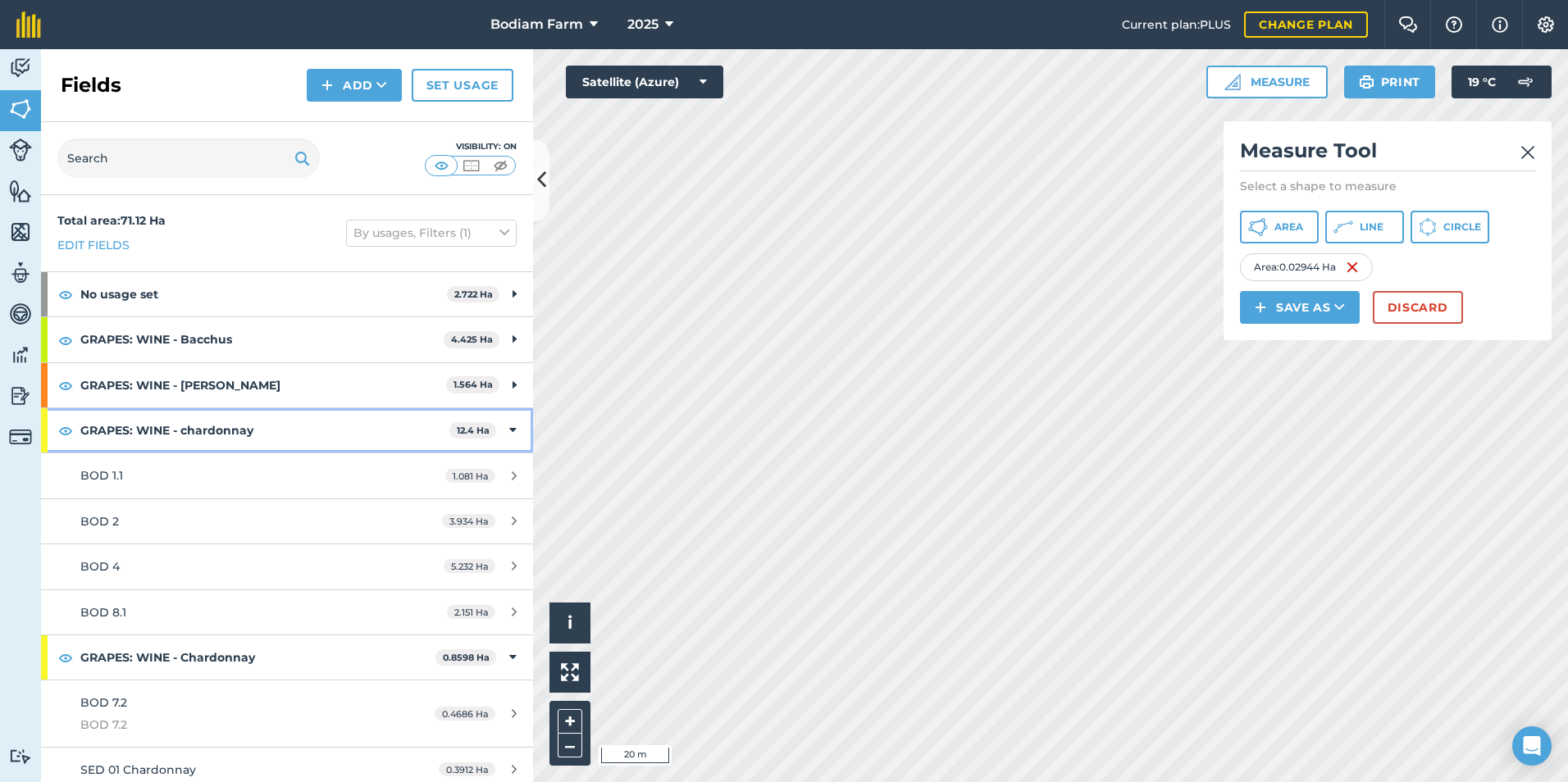
click at [99, 436] on strong "GRAPES: WINE - chardonnay" at bounding box center [265, 430] width 369 height 44
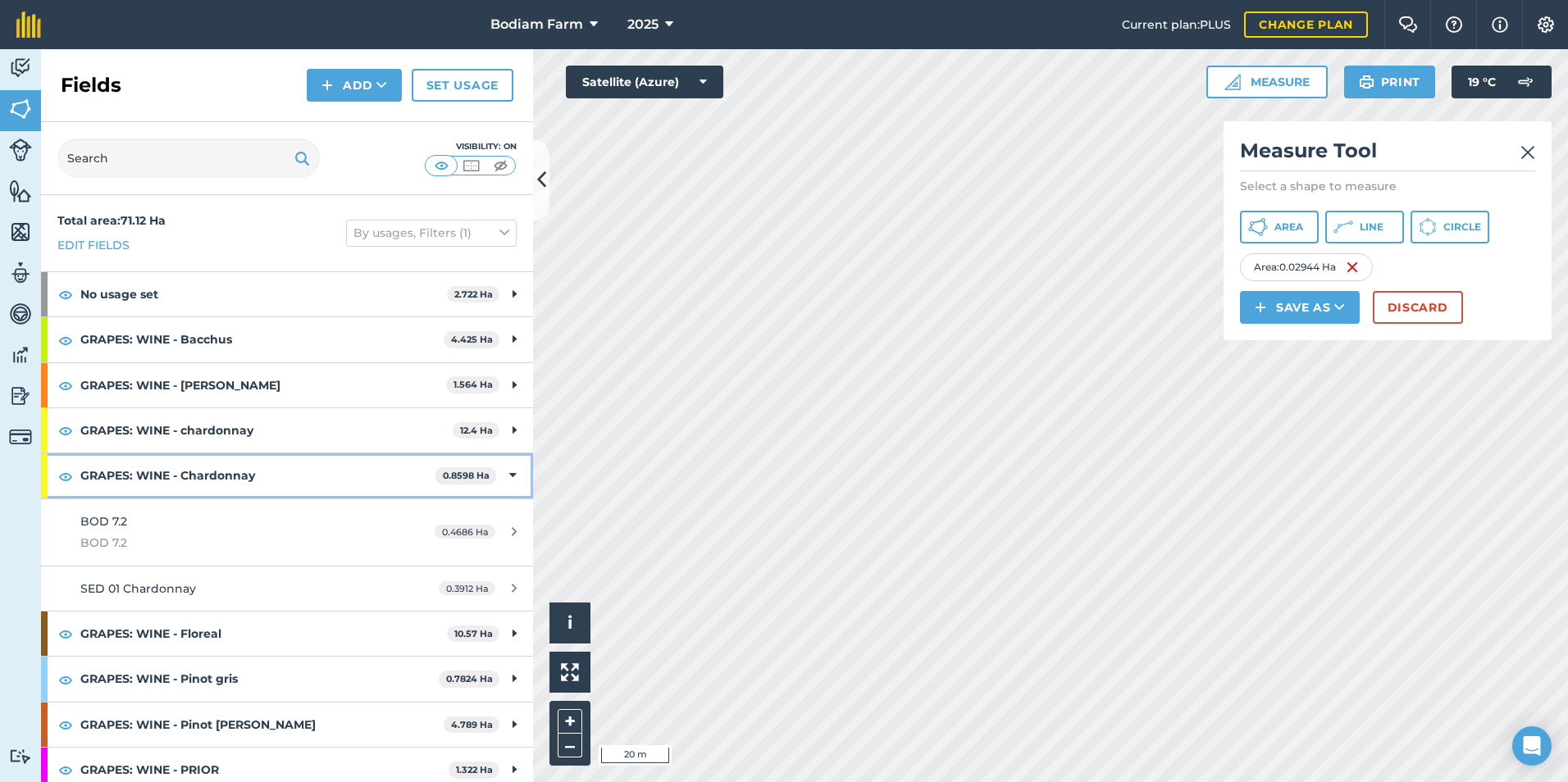
click at [164, 476] on strong "GRAPES: WINE - Chardonnay" at bounding box center [258, 475] width 355 height 44
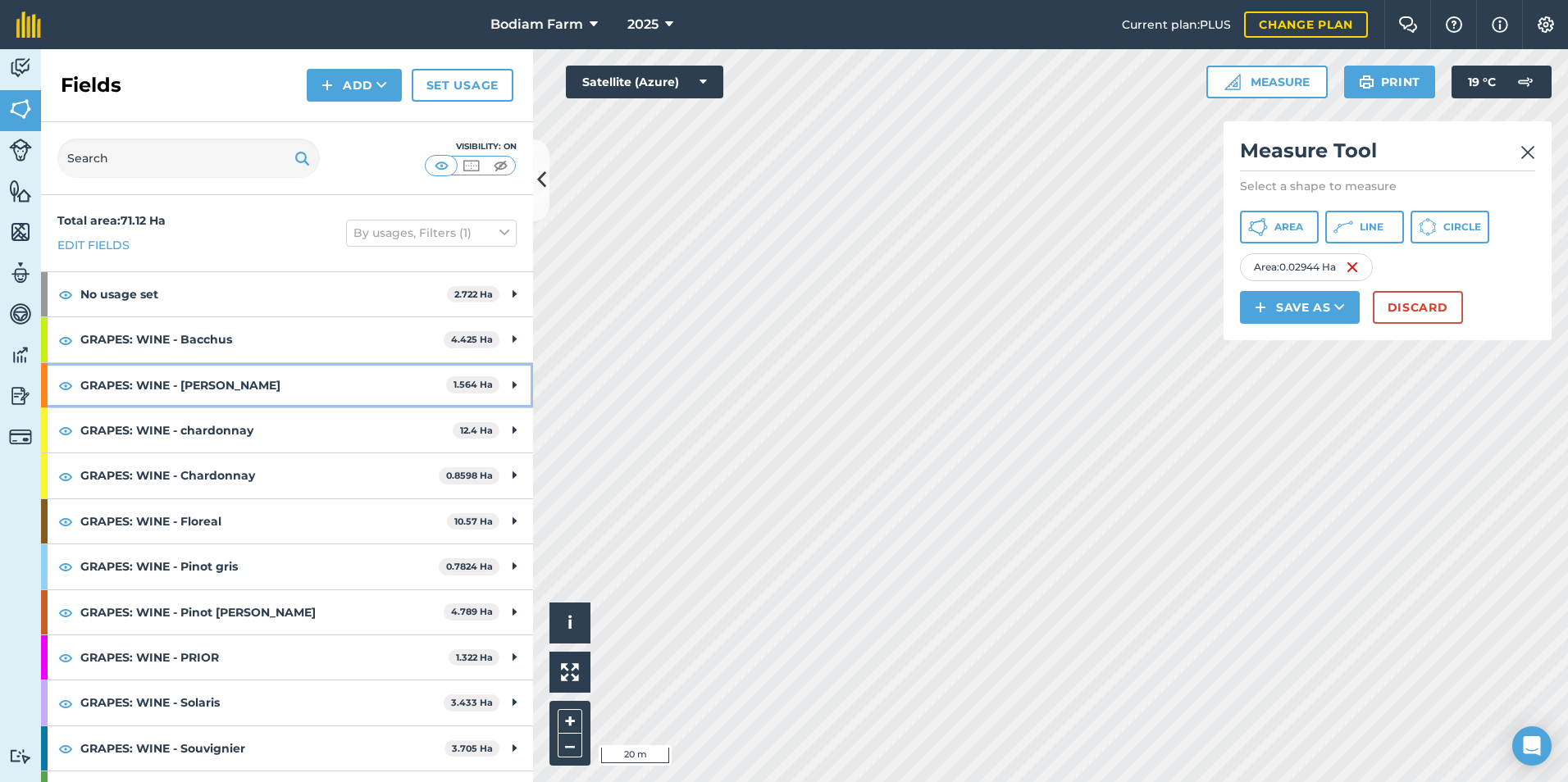
click at [250, 368] on strong "GRAPES: WINE - [PERSON_NAME]" at bounding box center [263, 386] width 366 height 44
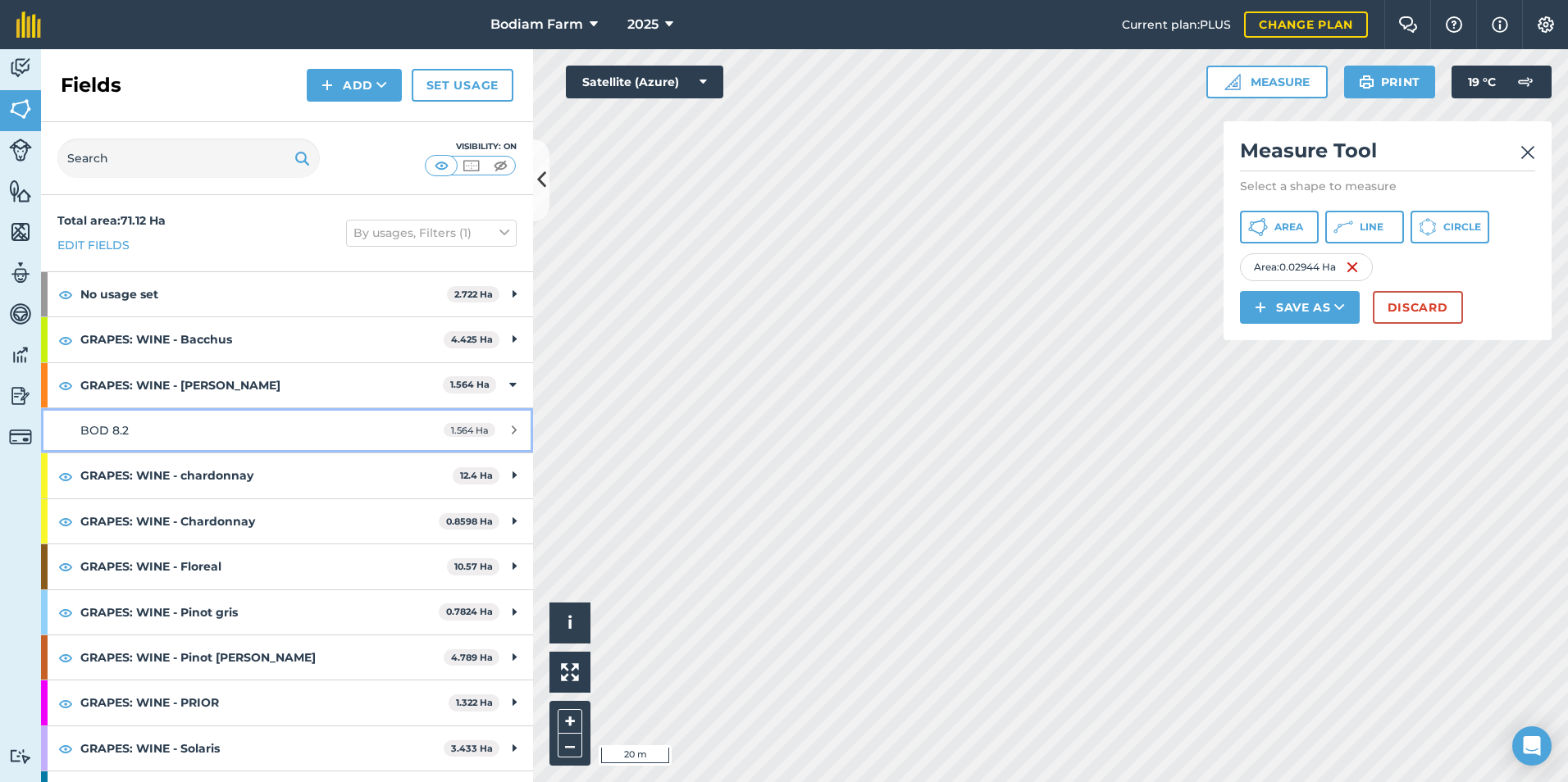
click at [218, 446] on link "BOD 8.2 1.564 Ha" at bounding box center [287, 430] width 492 height 44
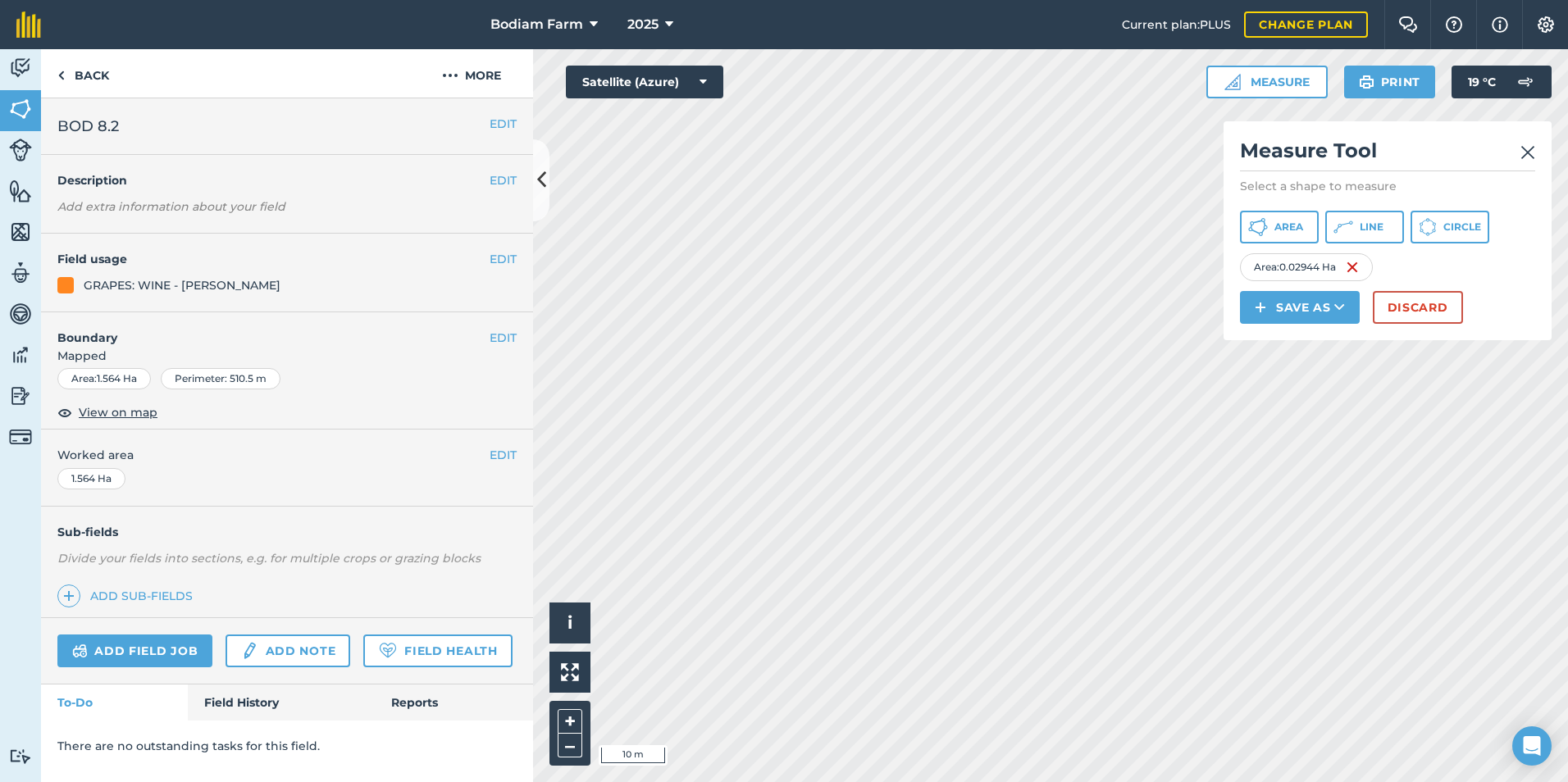
click at [1567, 458] on html "Bodiam Farm 2025 Current plan : PLUS Change plan Farm Chat Help Info Settings B…" at bounding box center [784, 391] width 1568 height 782
click at [1567, 468] on html "Bodiam Farm 2025 Current plan : PLUS Change plan Farm Chat Help Info Settings B…" at bounding box center [784, 391] width 1568 height 782
click at [1521, 146] on img at bounding box center [1528, 152] width 15 height 20
